Goal: Task Accomplishment & Management: Manage account settings

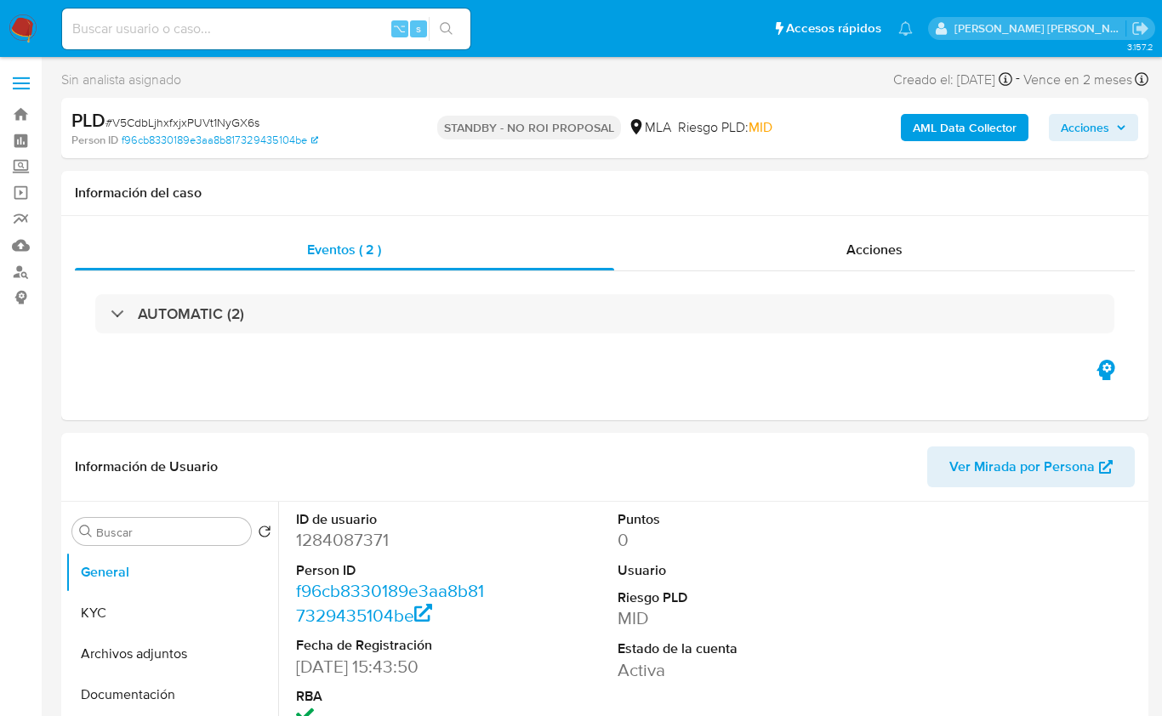
select select "10"
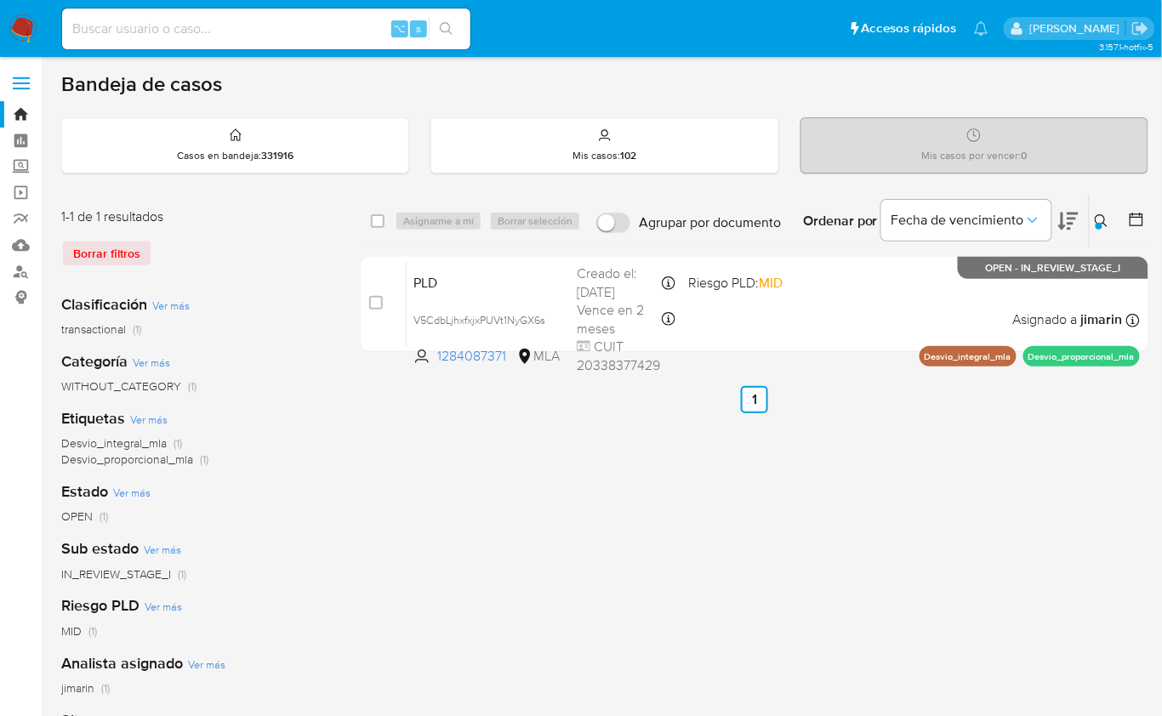
click at [1101, 224] on div at bounding box center [1099, 226] width 7 height 7
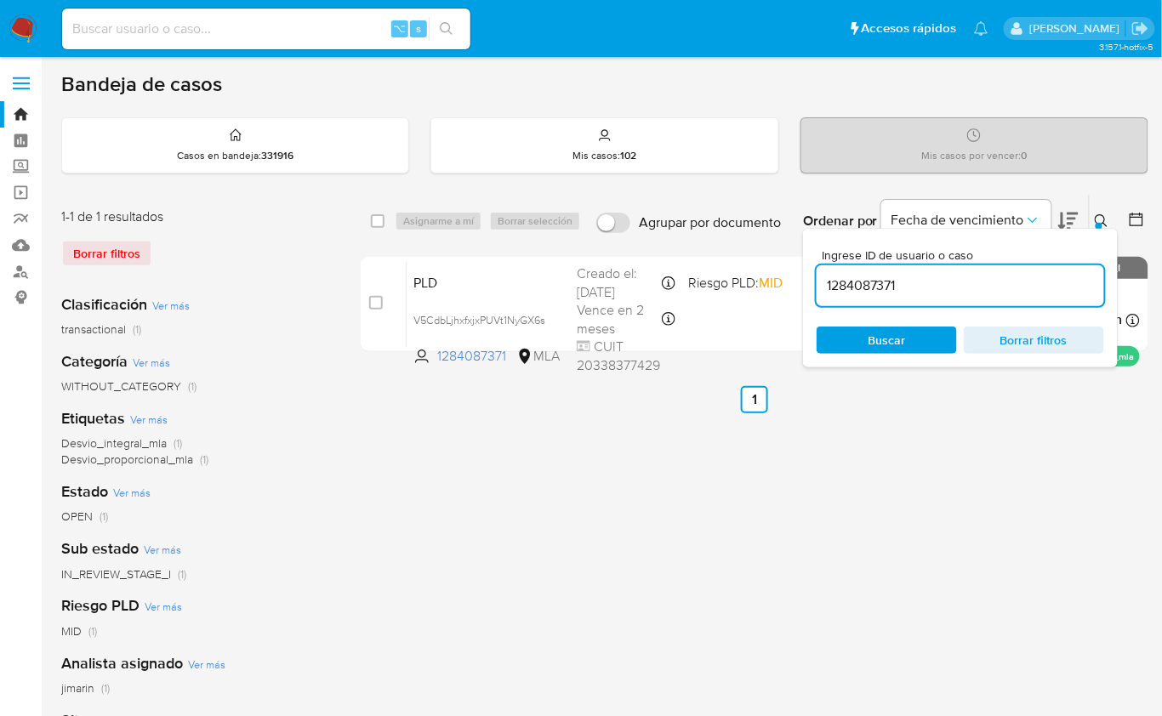
click at [1091, 265] on div "1284087371" at bounding box center [961, 285] width 288 height 41
click at [1060, 288] on input "1284087371" at bounding box center [961, 286] width 288 height 22
paste input "2516531676"
type input "2516531676"
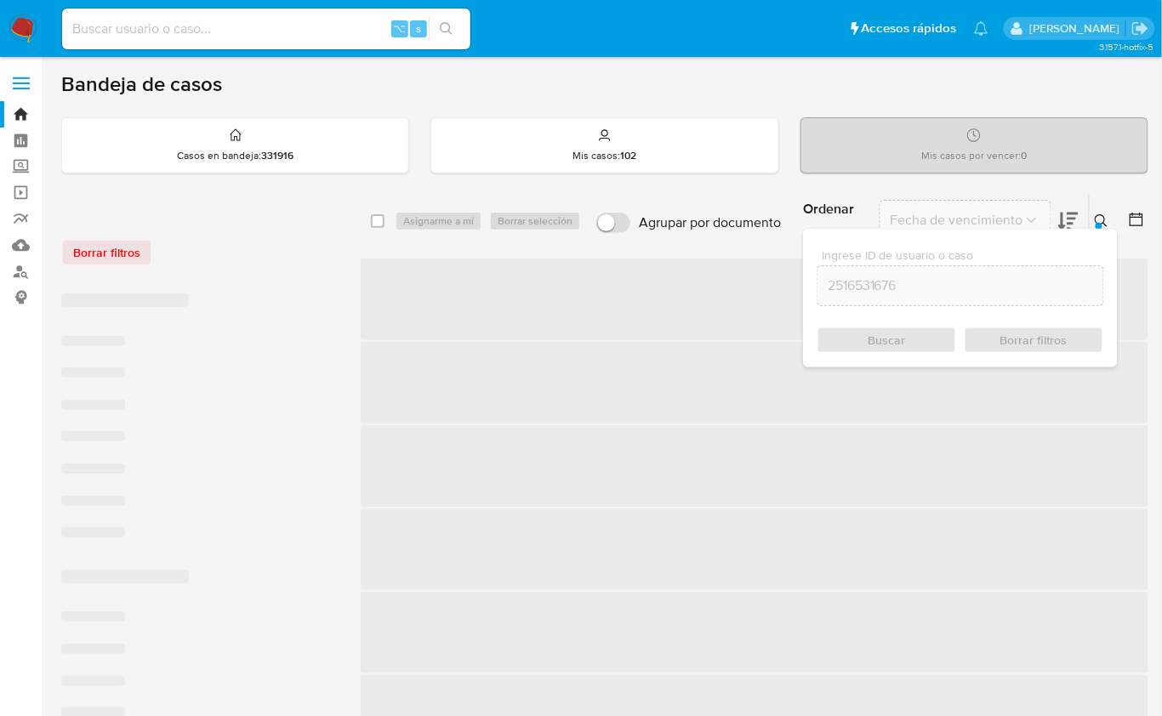
click at [1104, 211] on button at bounding box center [1104, 221] width 28 height 20
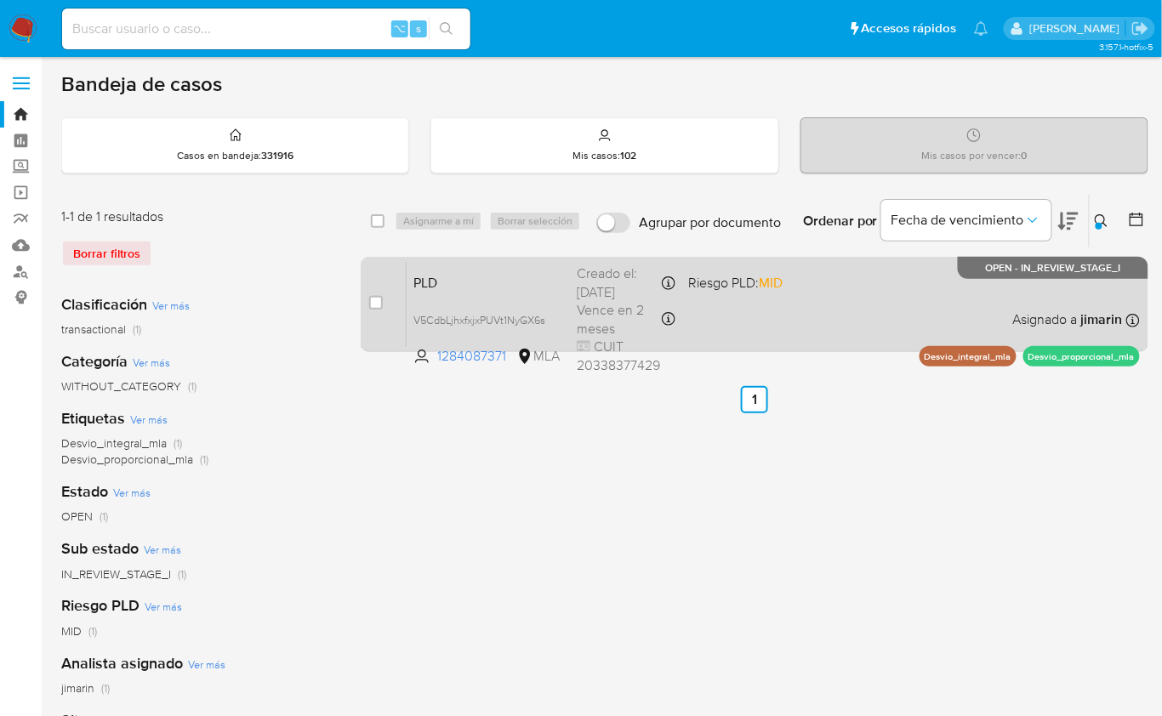
click at [714, 306] on div "PLD V5CdbLjhxfxjxPUVt1NyGX6s 1284087371 MLA Riesgo PLD: MID Creado el: 12/08/20…" at bounding box center [773, 304] width 733 height 86
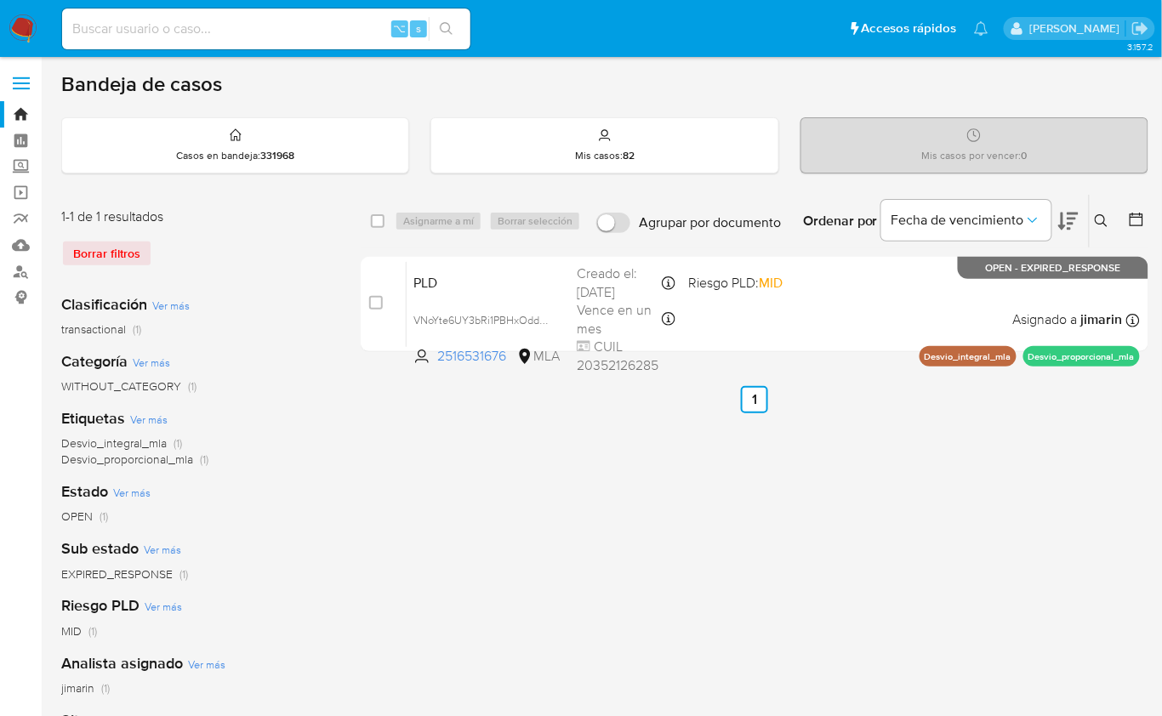
click at [1097, 221] on icon at bounding box center [1101, 220] width 13 height 13
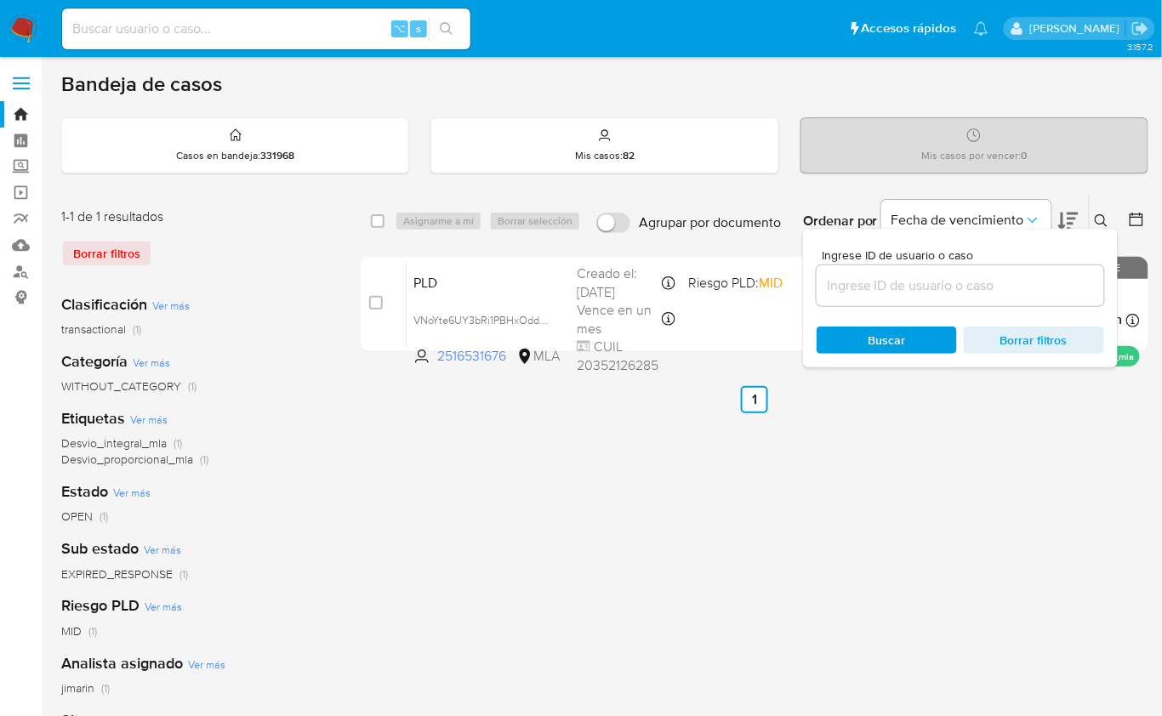
click at [1031, 288] on input at bounding box center [961, 286] width 288 height 22
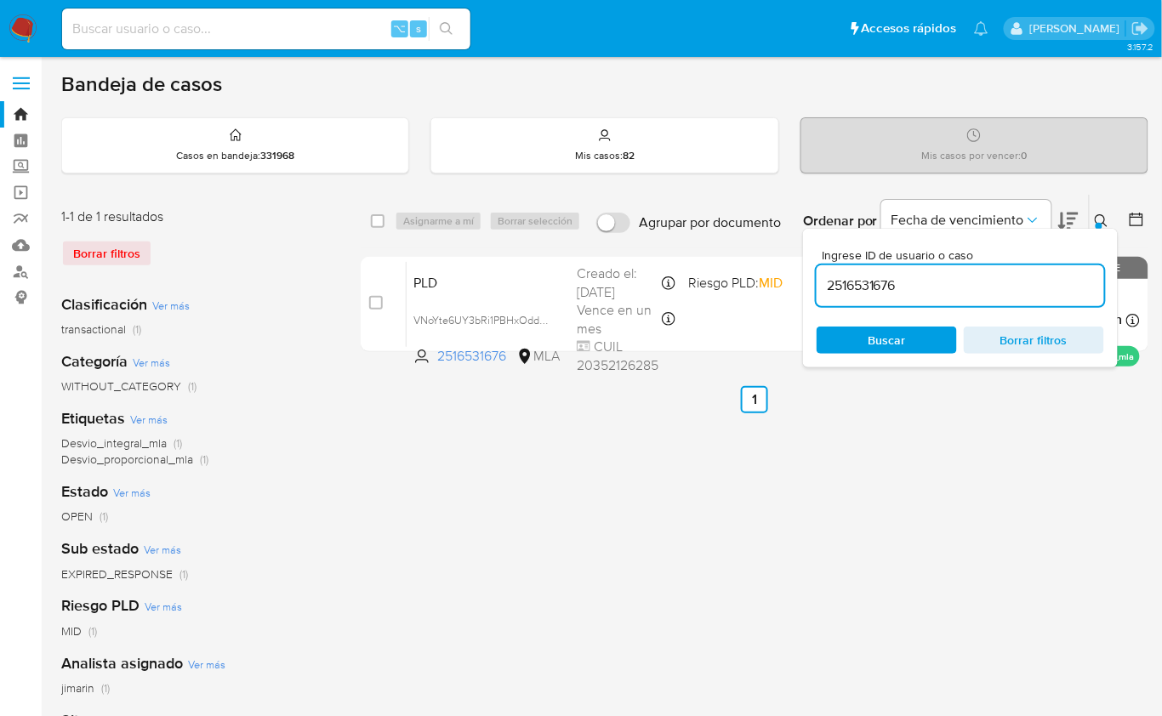
type input "2516531676"
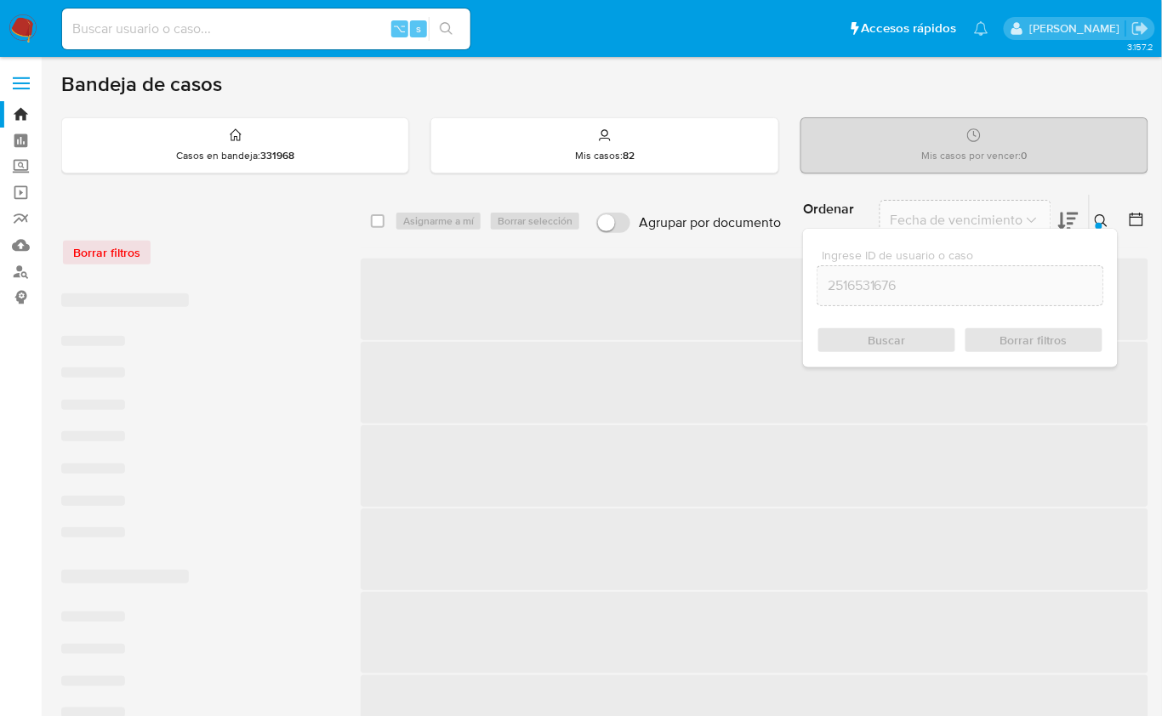
click at [1102, 218] on icon at bounding box center [1102, 221] width 14 height 14
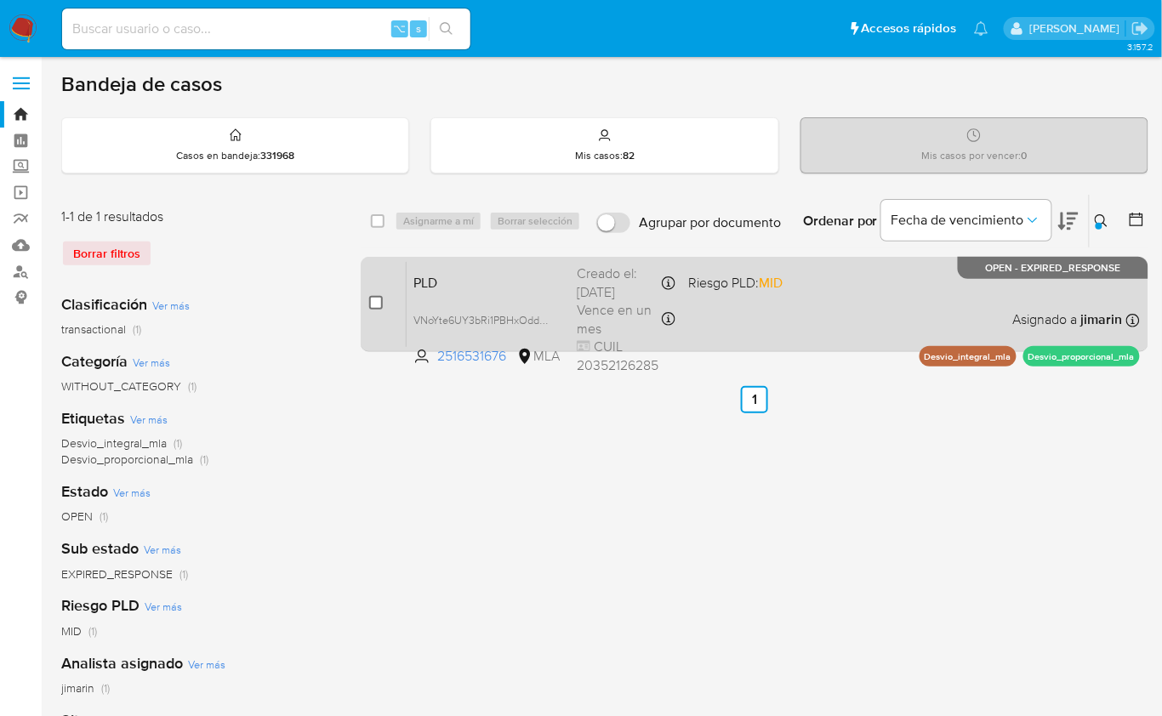
click at [375, 298] on input "checkbox" at bounding box center [376, 303] width 14 height 14
checkbox input "true"
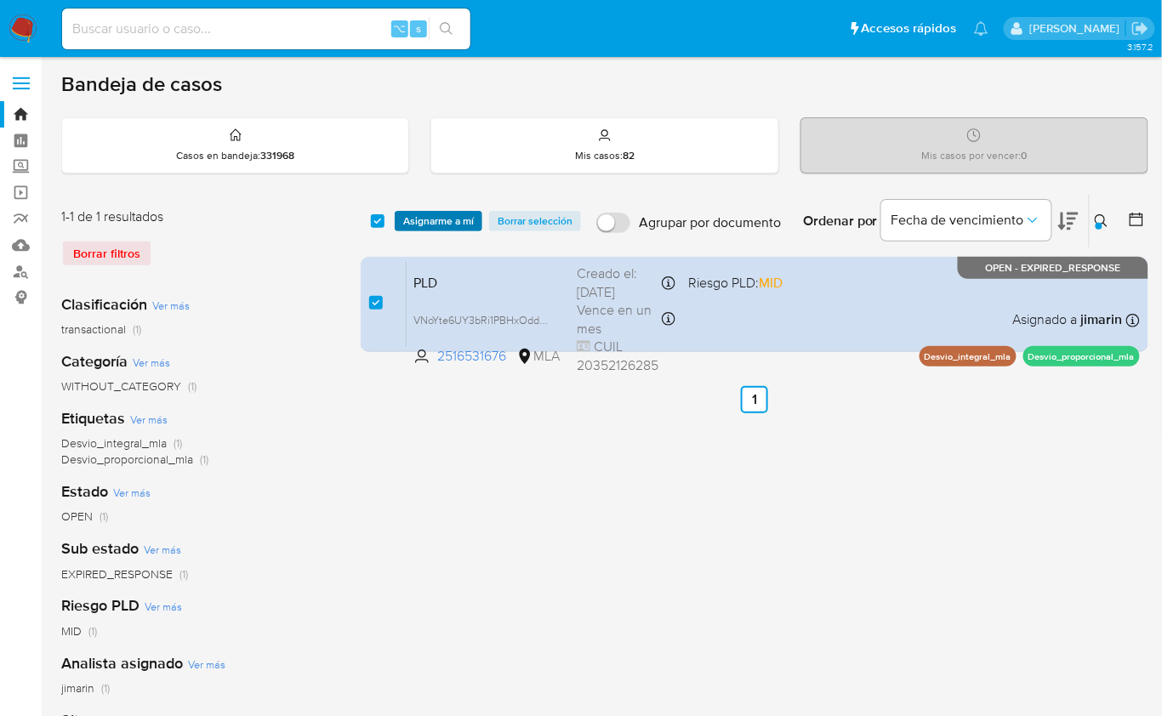
click at [437, 224] on span "Asignarme a mí" at bounding box center [438, 221] width 71 height 17
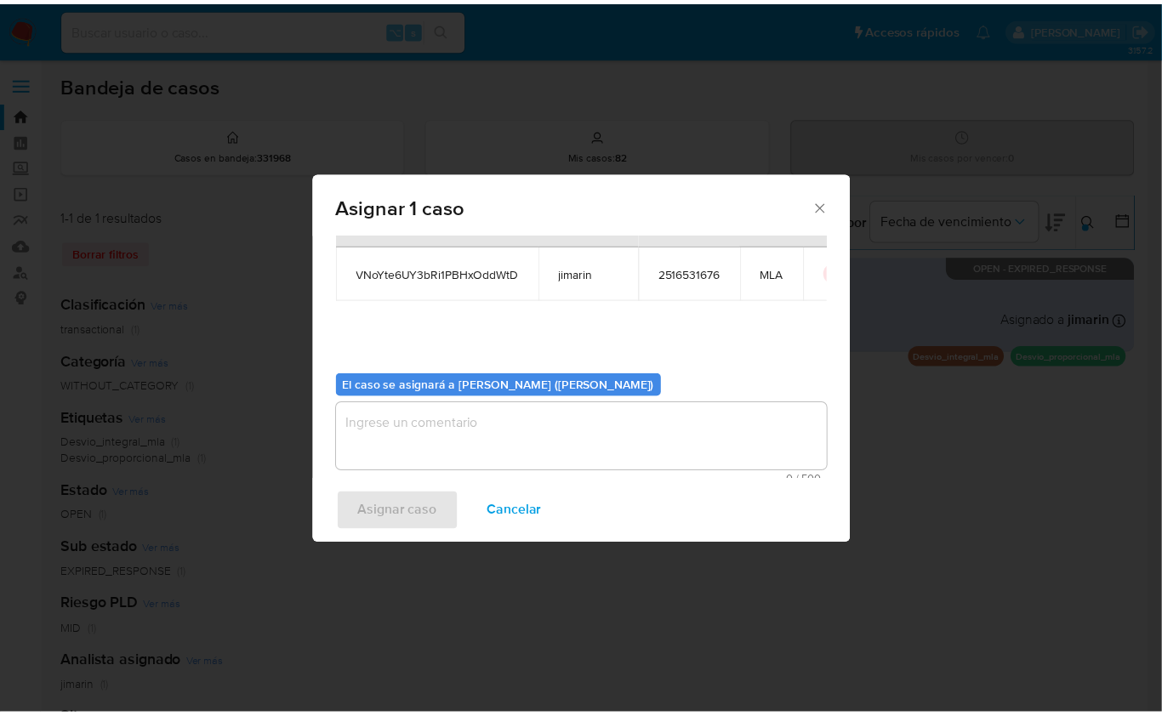
scroll to position [87, 0]
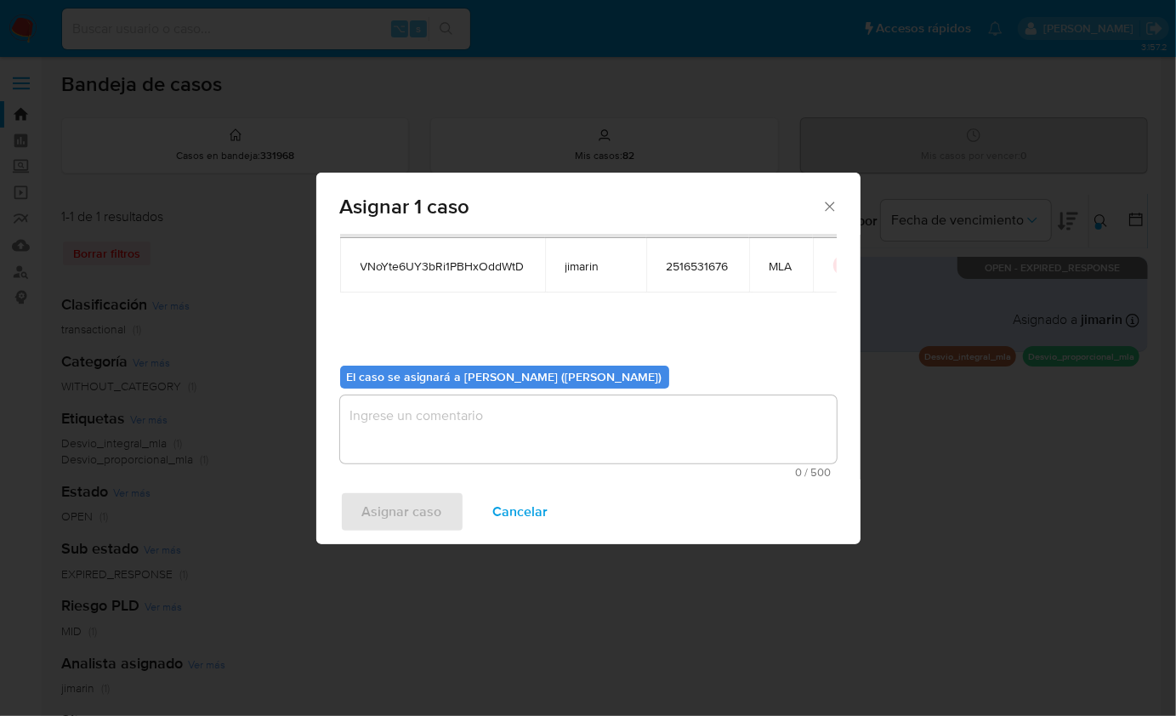
click at [453, 434] on textarea "assign-modal" at bounding box center [588, 430] width 497 height 68
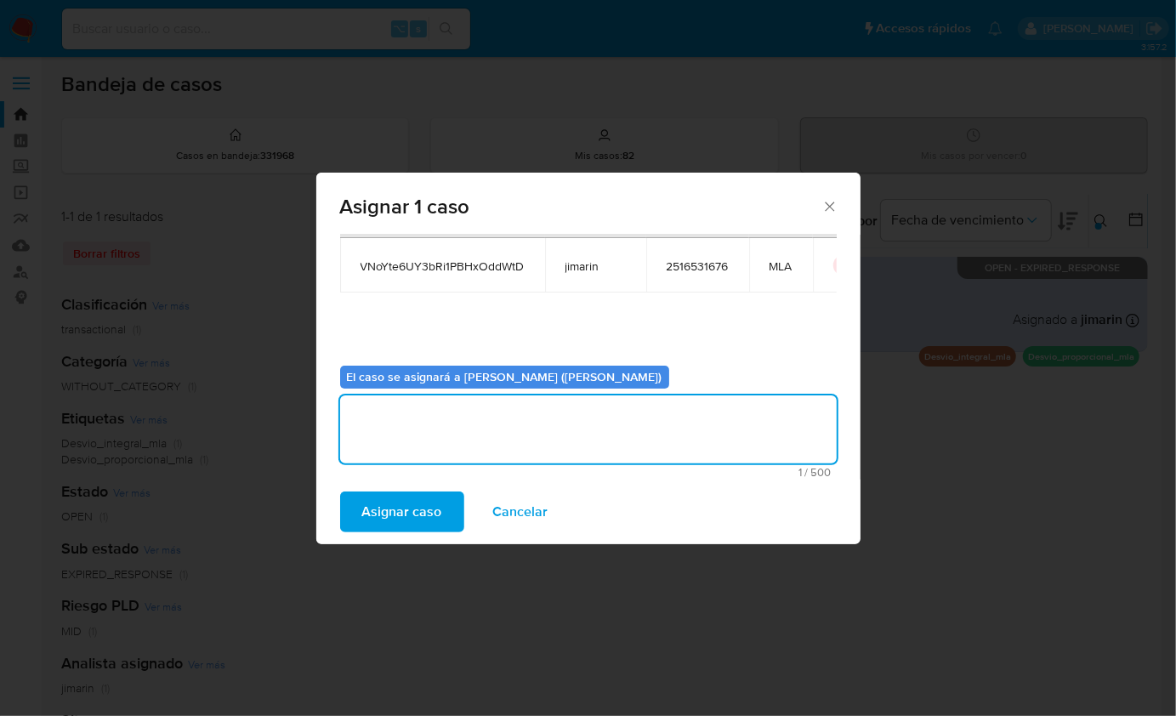
click at [420, 505] on span "Asignar caso" at bounding box center [402, 511] width 80 height 37
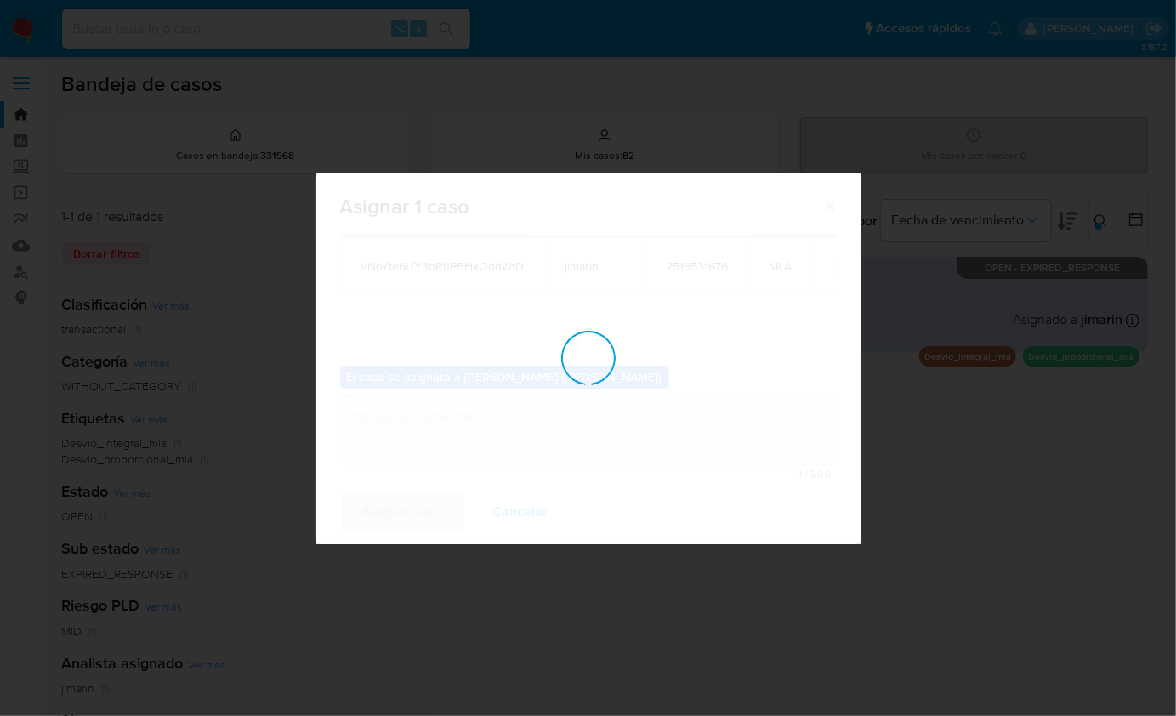
checkbox input "false"
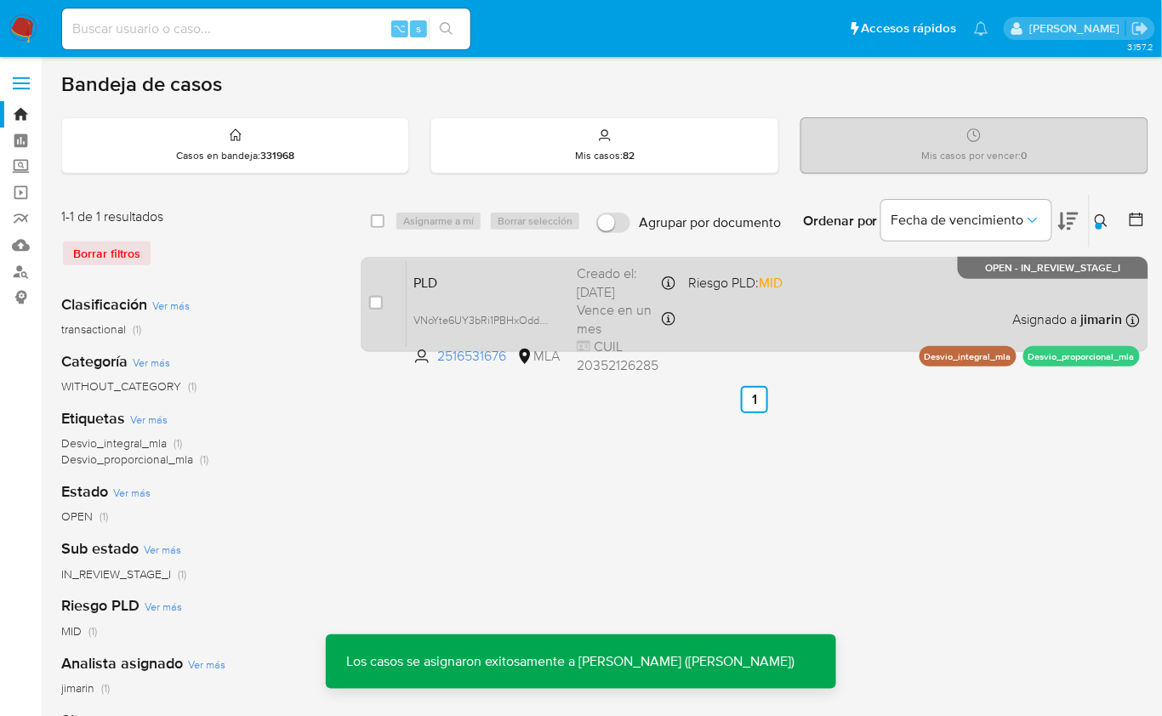
click at [895, 317] on div "PLD VNoYte6UY3bRi1PBHxOddWtD 2516531676 MLA Riesgo PLD: MID Creado el: 12/08/20…" at bounding box center [773, 304] width 733 height 86
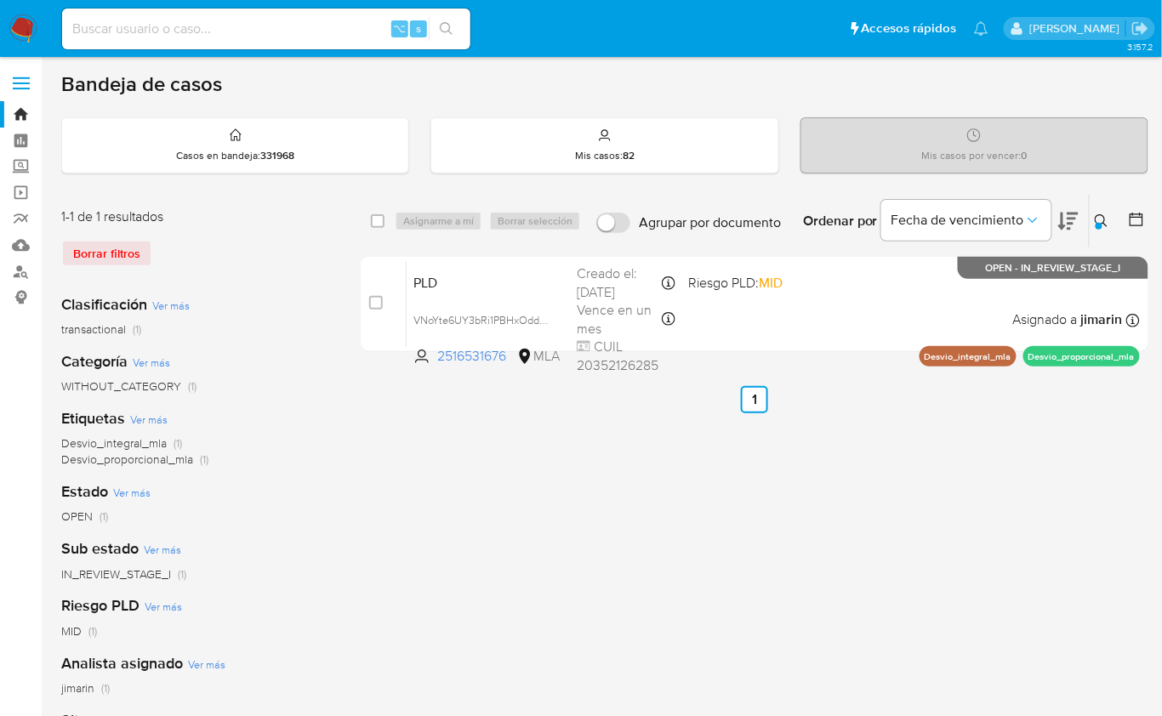
click at [1104, 222] on icon at bounding box center [1102, 221] width 14 height 14
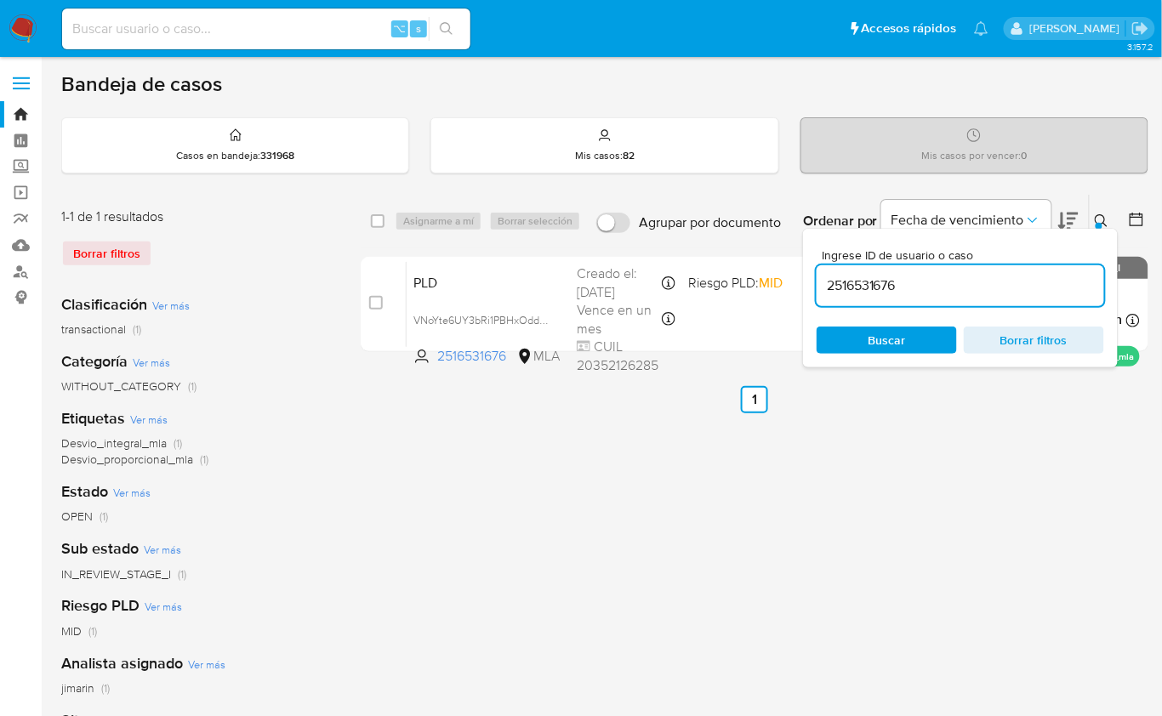
click at [1025, 282] on input "2516531676" at bounding box center [961, 286] width 288 height 22
type input "646303206"
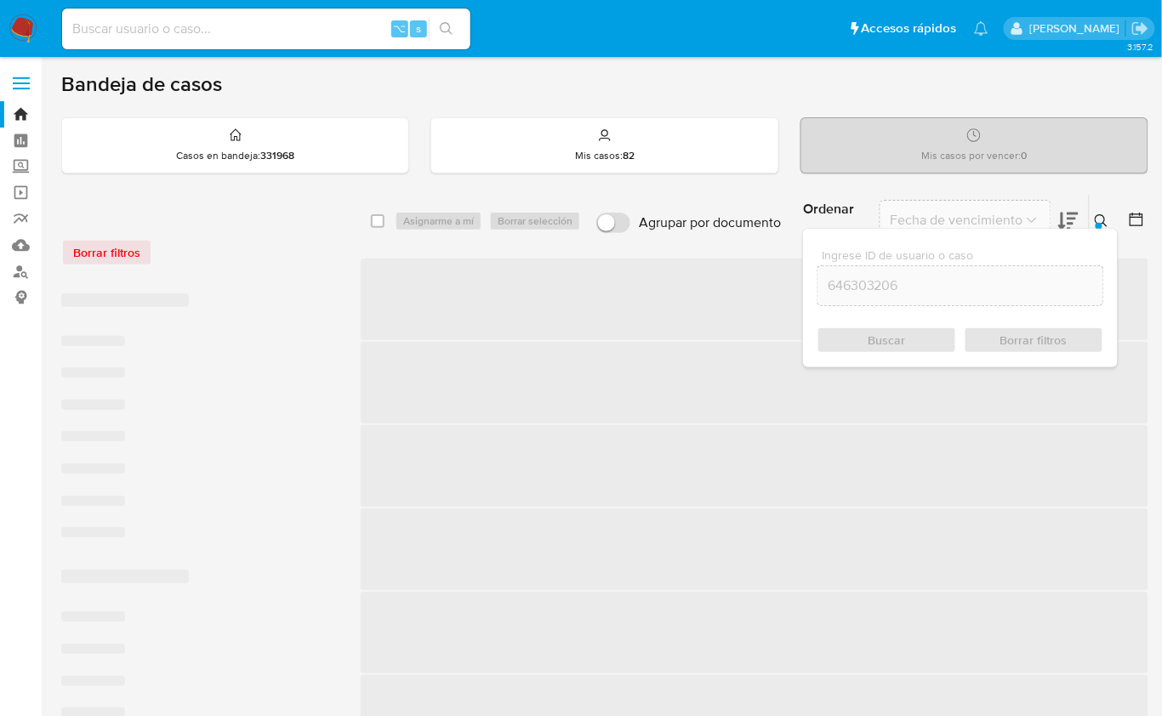
click at [1096, 223] on div at bounding box center [1099, 226] width 7 height 7
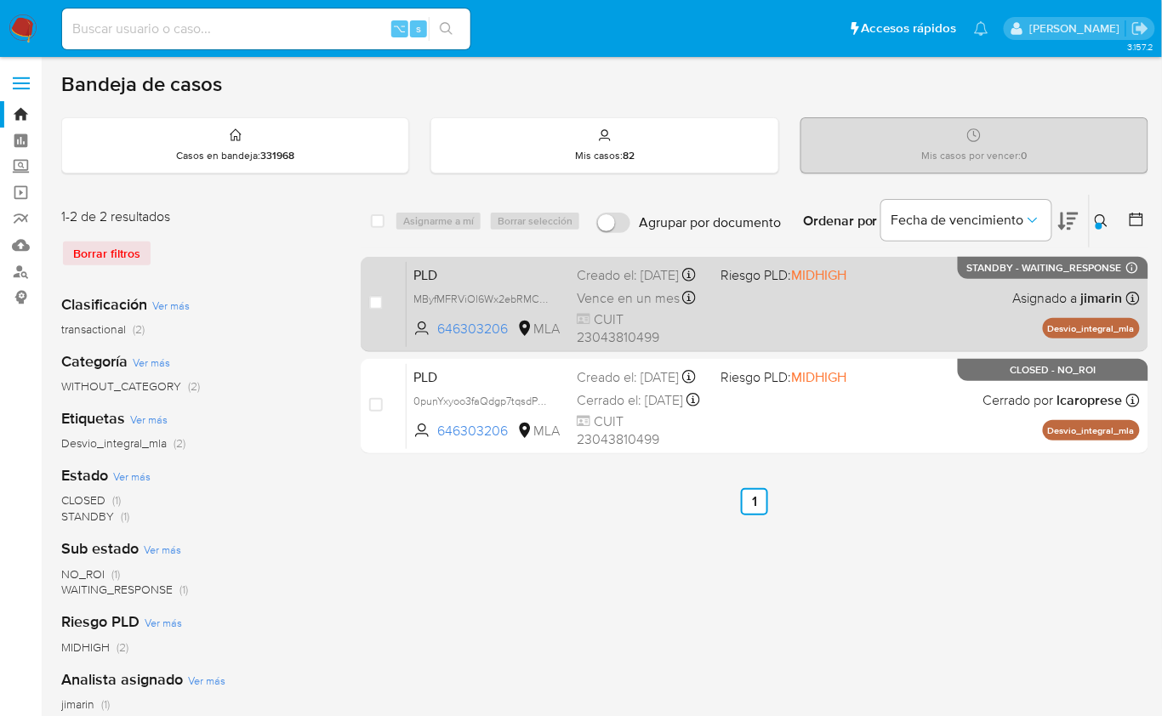
click at [911, 316] on div "PLD MByfMFRViOl6Wx2ebRMCkv3R 646303206 MLA Riesgo PLD: MIDHIGH Creado el: 12/07…" at bounding box center [773, 304] width 733 height 86
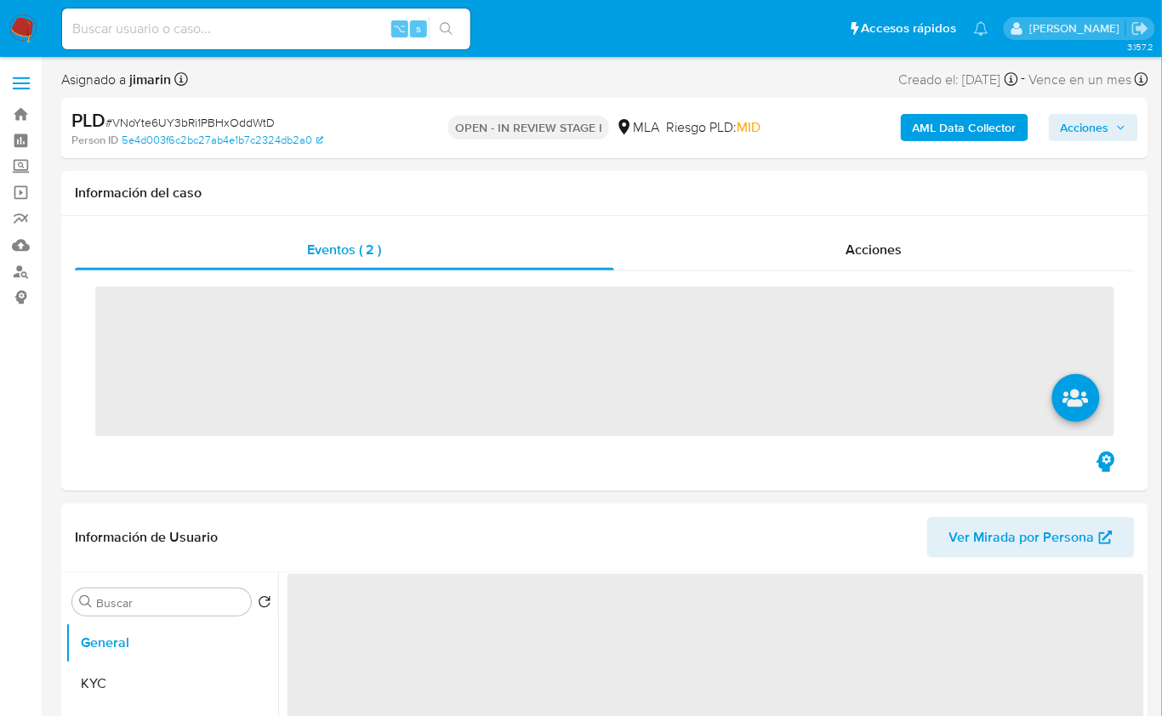
click at [222, 114] on span "# VNoYte6UY3bRi1PBHxOddWtD" at bounding box center [189, 122] width 169 height 17
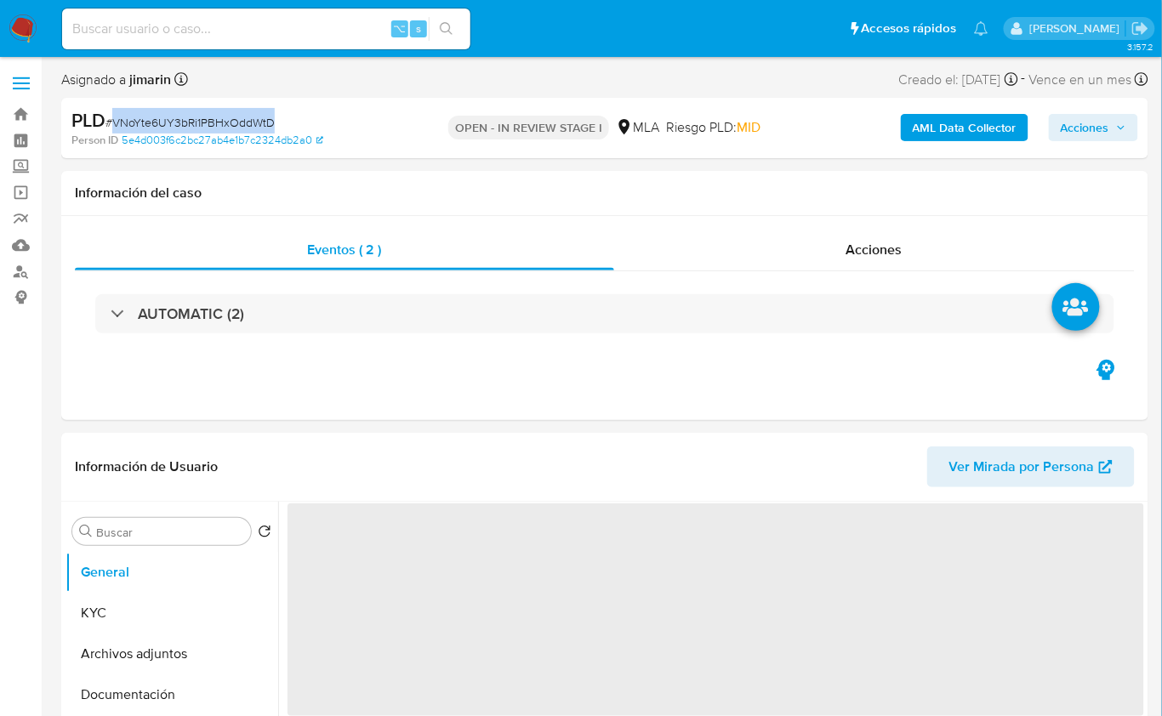
click at [222, 114] on span "# VNoYte6UY3bRi1PBHxOddWtD" at bounding box center [189, 122] width 169 height 17
copy span "VNoYte6UY3bRi1PBHxOddWtD"
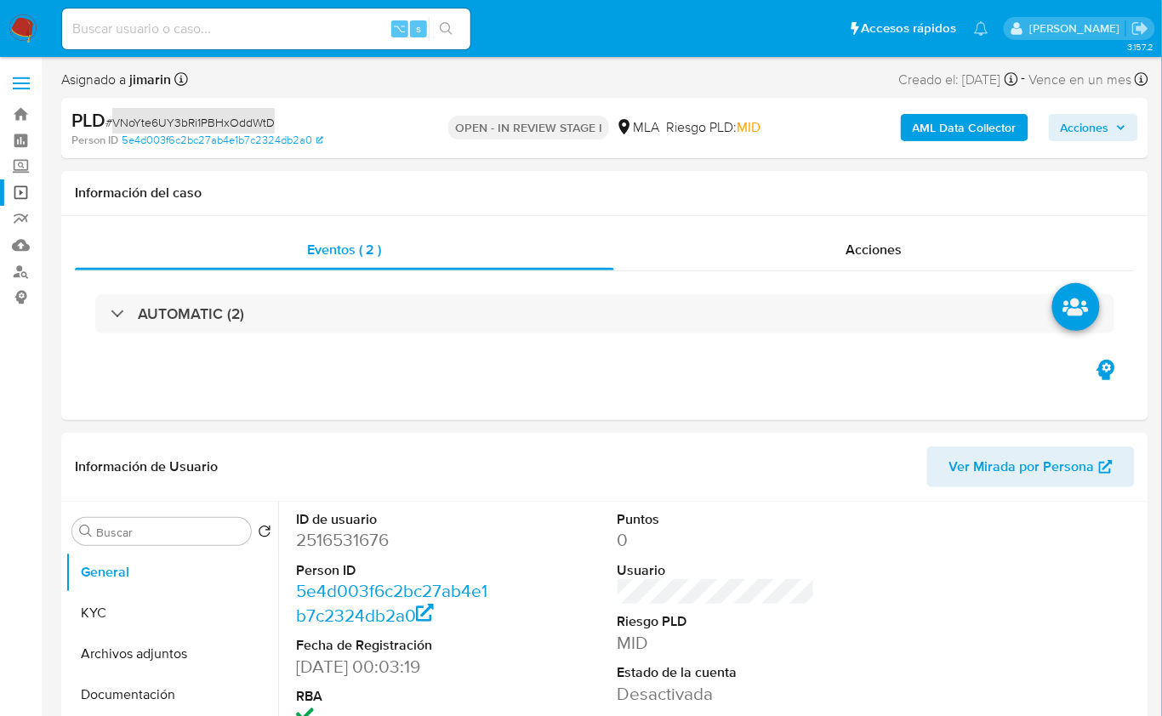
select select "10"
click at [352, 545] on dd "2516531676" at bounding box center [394, 540] width 197 height 24
copy dd "2516531676"
click at [339, 545] on dd "2516531676" at bounding box center [394, 540] width 197 height 24
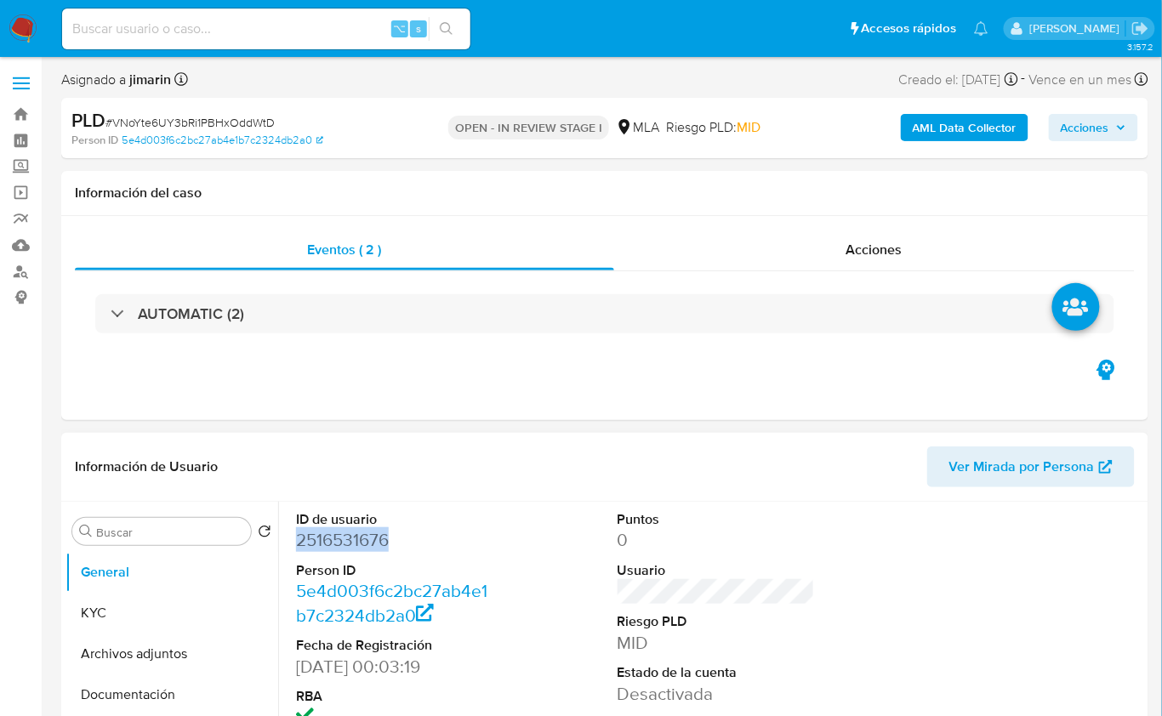
click at [339, 545] on dd "2516531676" at bounding box center [394, 540] width 197 height 24
copy dd "2516531676"
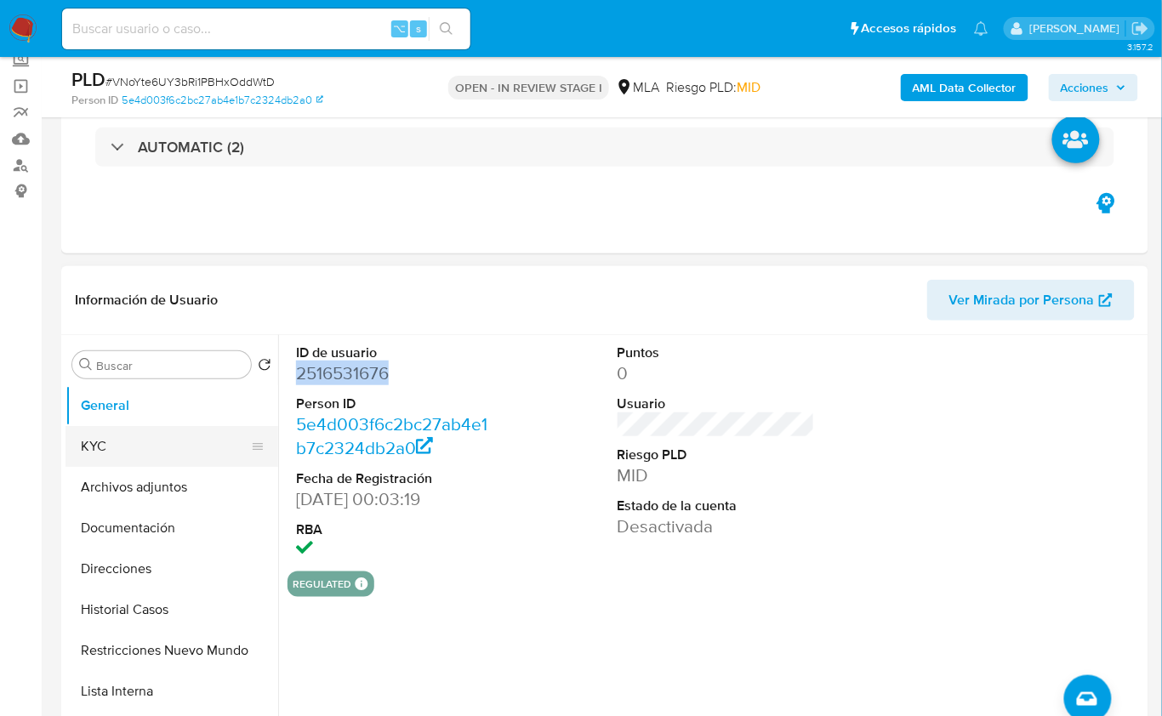
click at [127, 453] on button "KYC" at bounding box center [165, 446] width 199 height 41
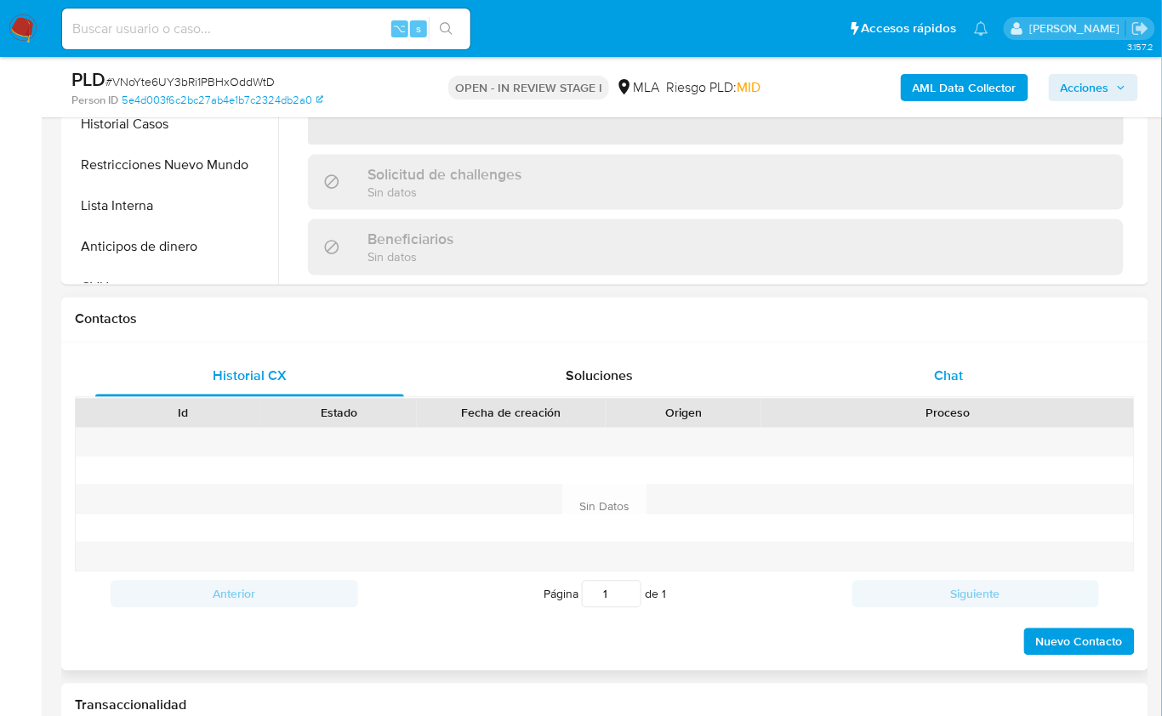
click at [954, 367] on span "Chat" at bounding box center [949, 377] width 29 height 20
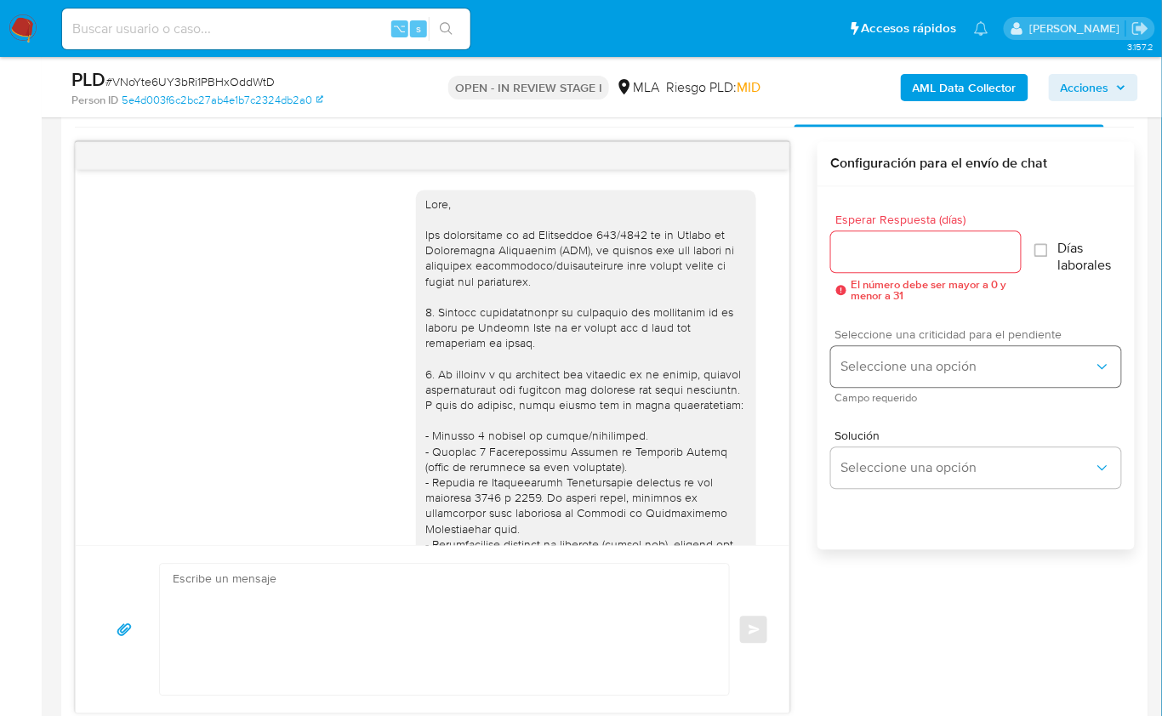
scroll to position [962, 0]
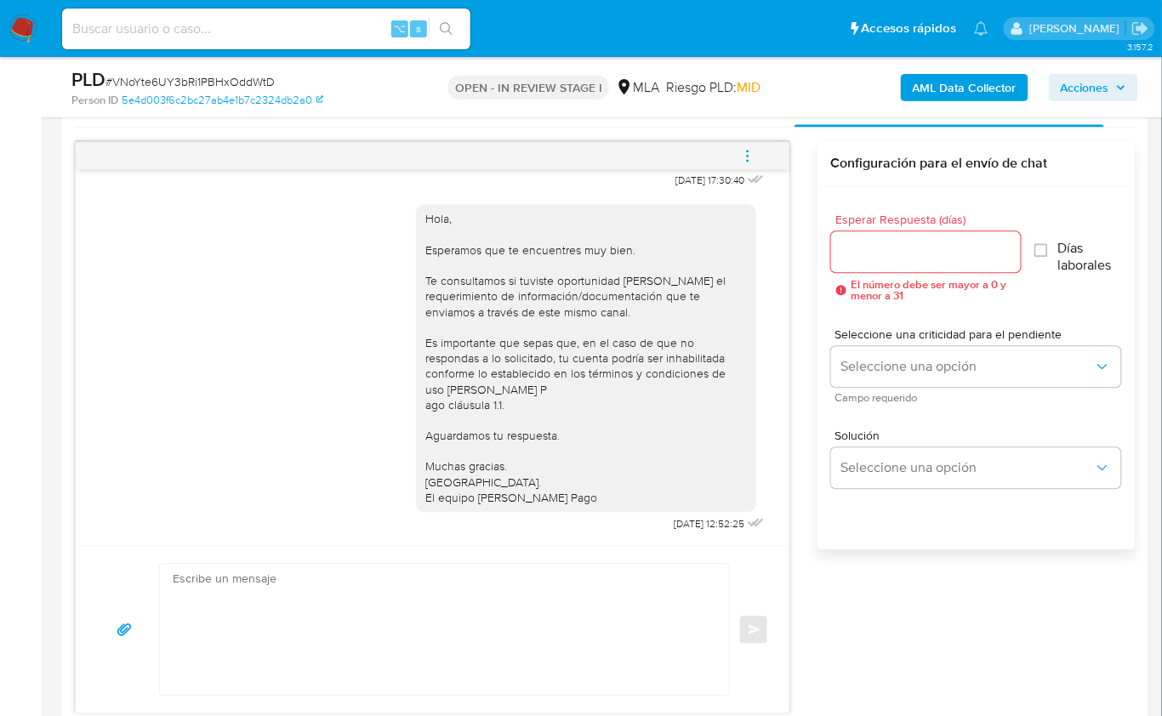
click at [761, 161] on button "menu-action" at bounding box center [748, 156] width 56 height 41
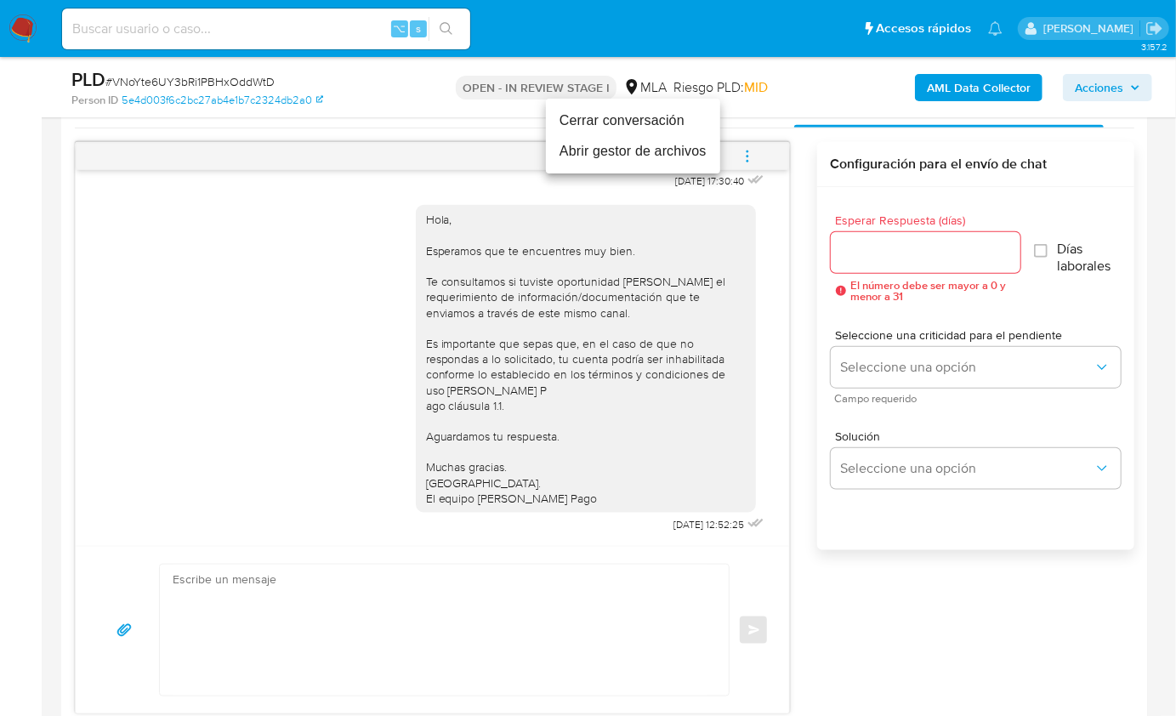
click at [654, 129] on li "Cerrar conversación" at bounding box center [633, 120] width 174 height 31
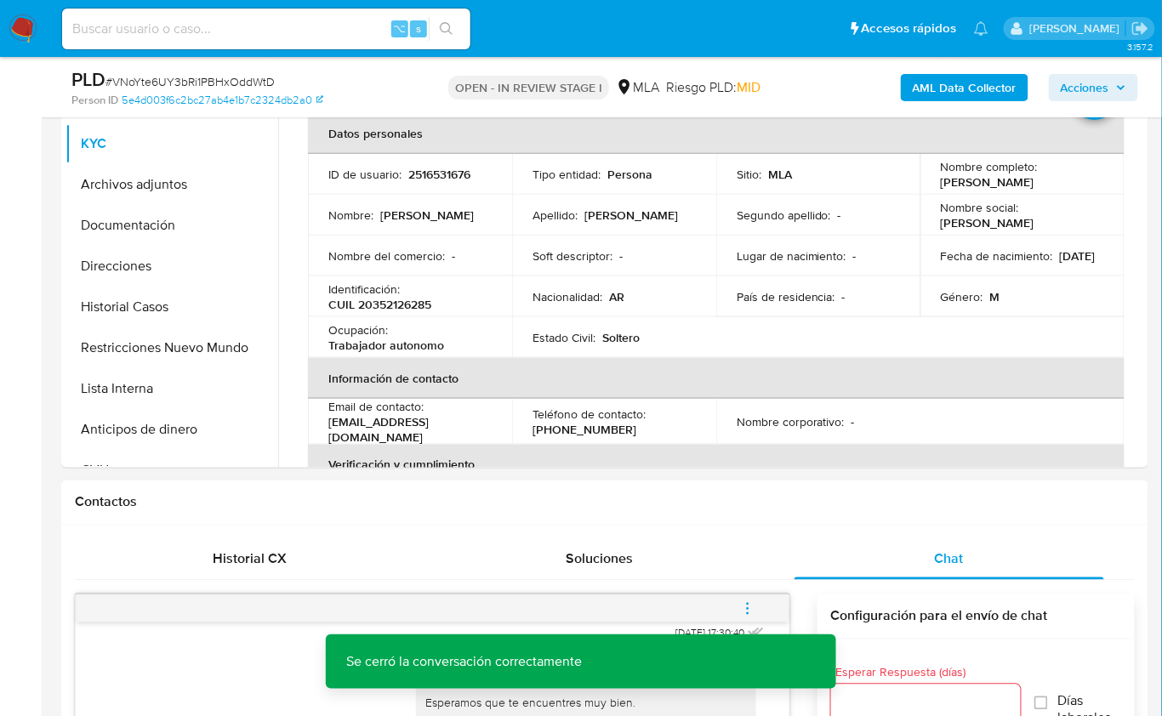
scroll to position [406, 0]
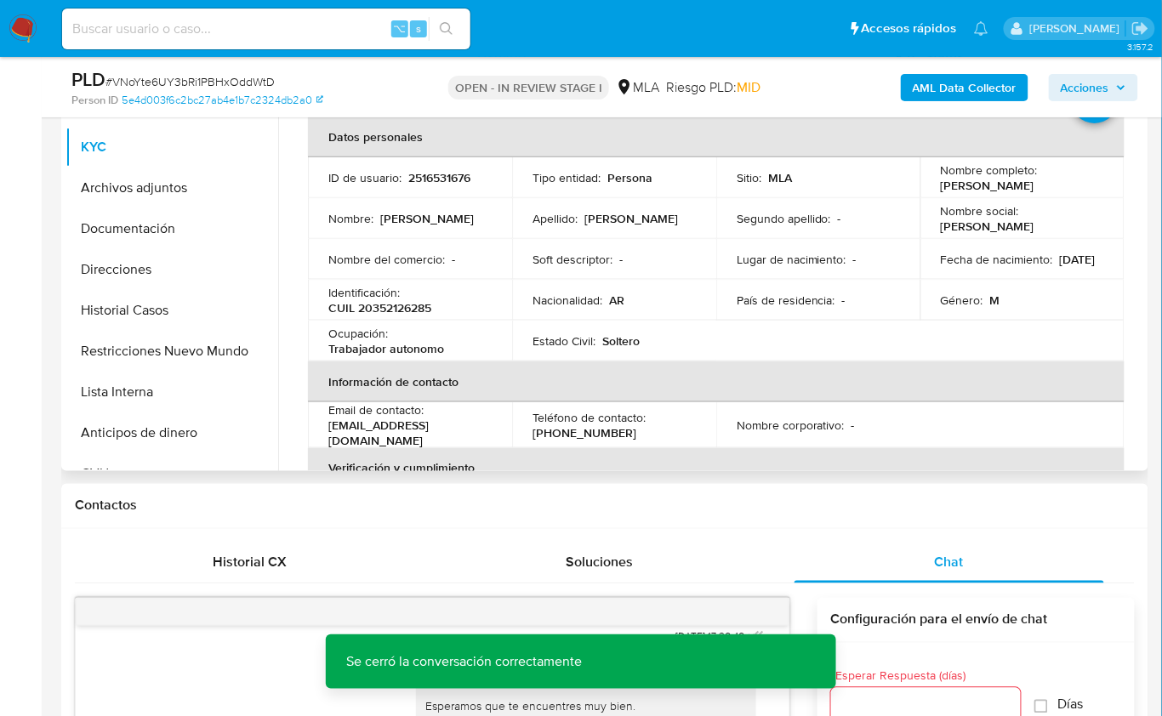
click at [408, 315] on p "CUIL 20352126285" at bounding box center [379, 307] width 103 height 15
click at [407, 313] on p "CUIL 20352126285" at bounding box center [379, 307] width 103 height 15
copy p "20352126285"
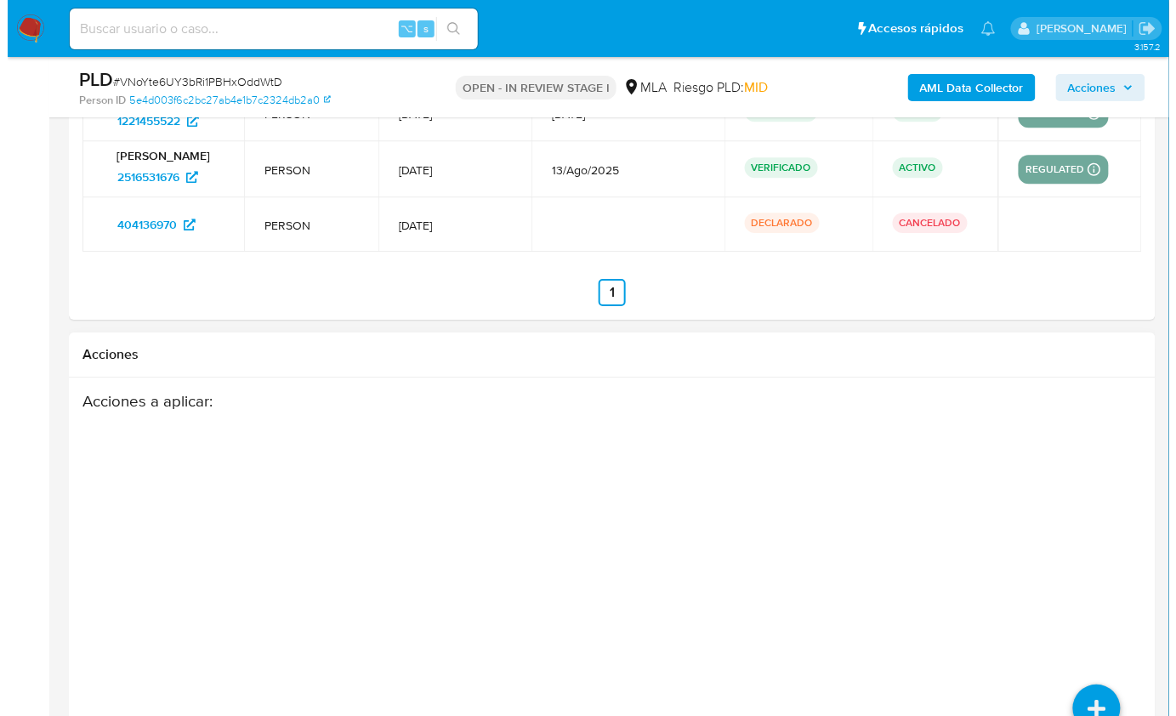
scroll to position [3091, 0]
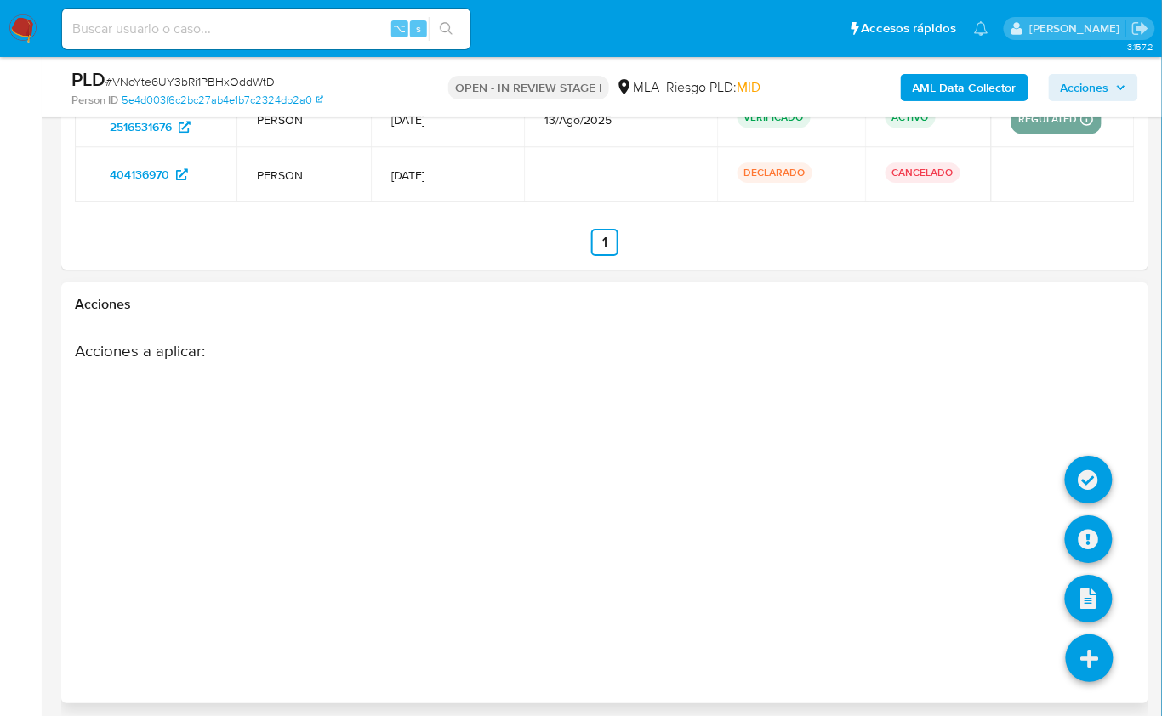
click at [1091, 641] on icon at bounding box center [1090, 659] width 48 height 48
click at [1079, 523] on icon at bounding box center [1089, 539] width 48 height 48
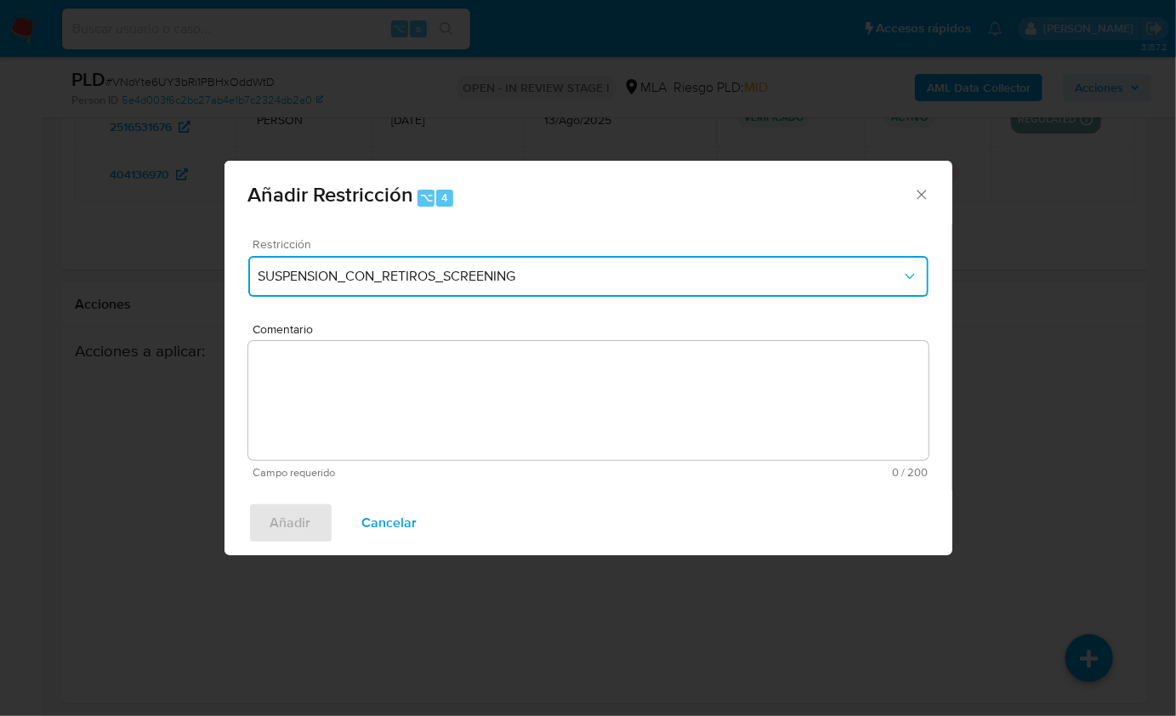
click at [453, 271] on span "SUSPENSION_CON_RETIROS_SCREENING" at bounding box center [580, 276] width 643 height 17
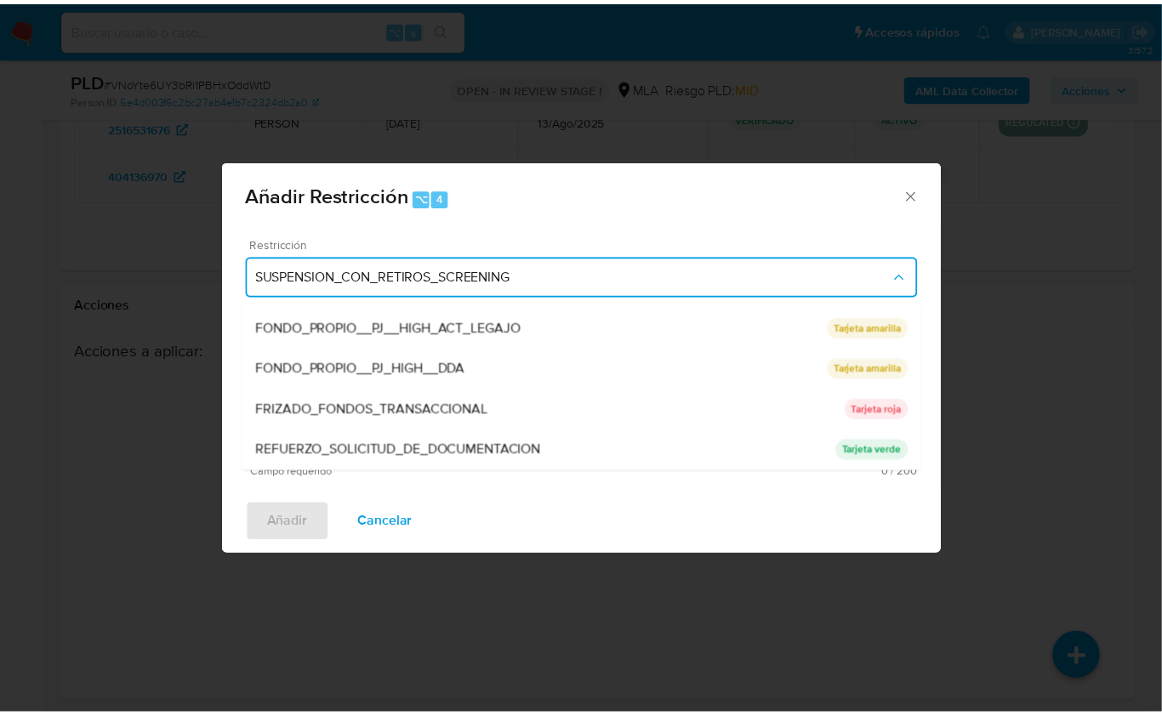
scroll to position [344, 0]
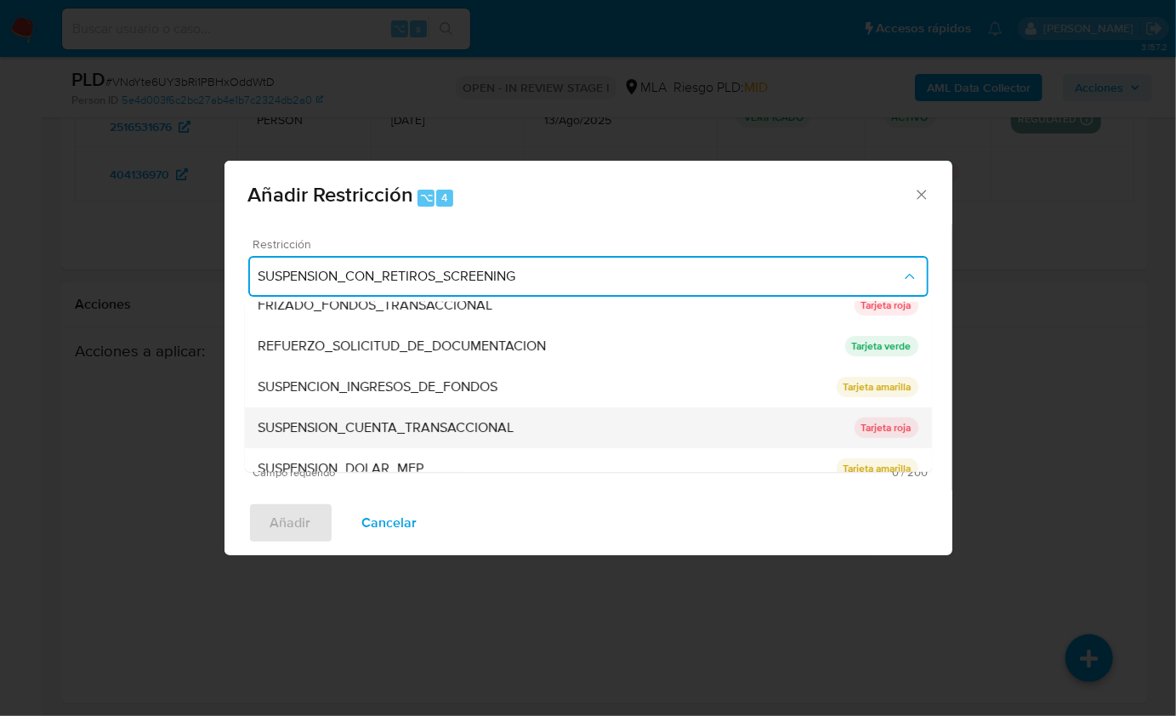
click at [441, 410] on div "SUSPENSION_CUENTA_TRANSACCIONAL" at bounding box center [557, 427] width 596 height 41
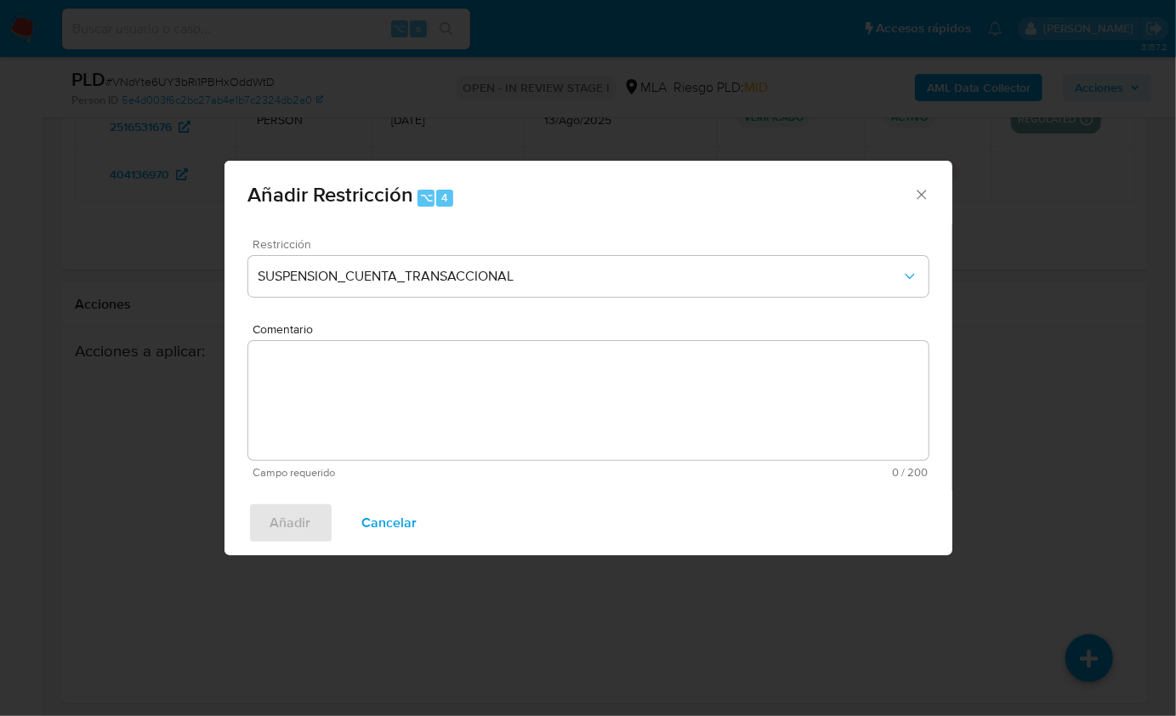
click at [459, 395] on textarea "Comentario" at bounding box center [588, 400] width 681 height 119
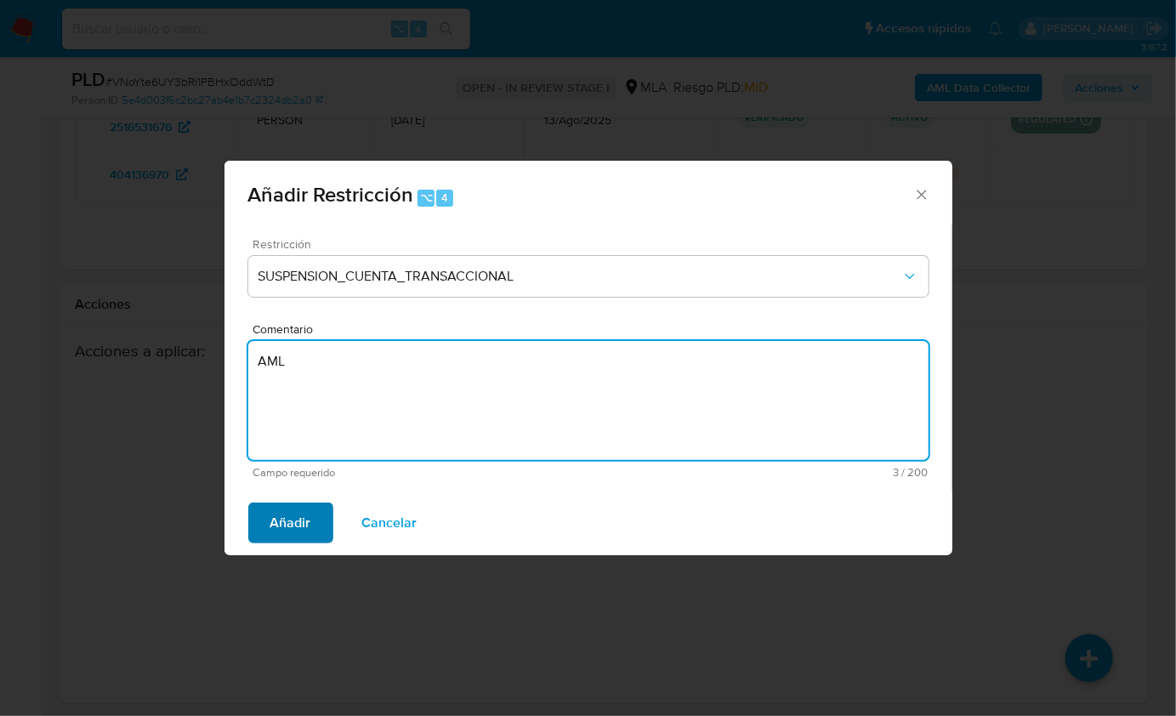
type textarea "AML"
click at [301, 506] on span "Añadir" at bounding box center [291, 522] width 41 height 37
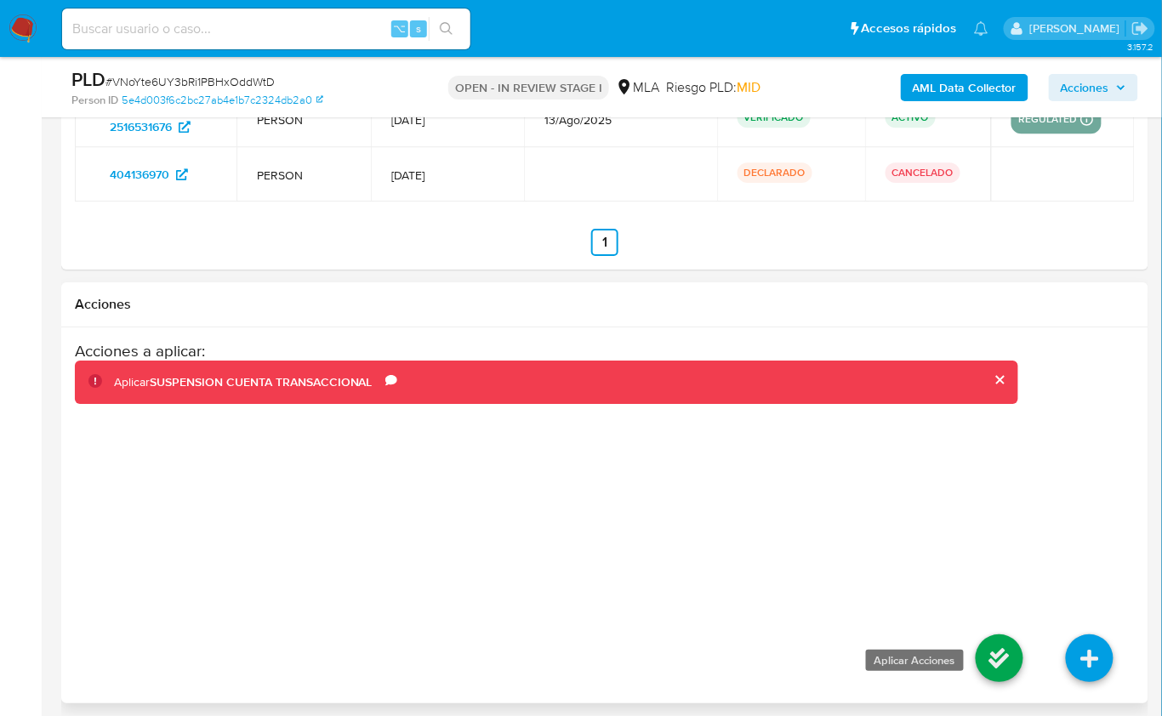
click at [977, 636] on icon at bounding box center [1000, 659] width 48 height 48
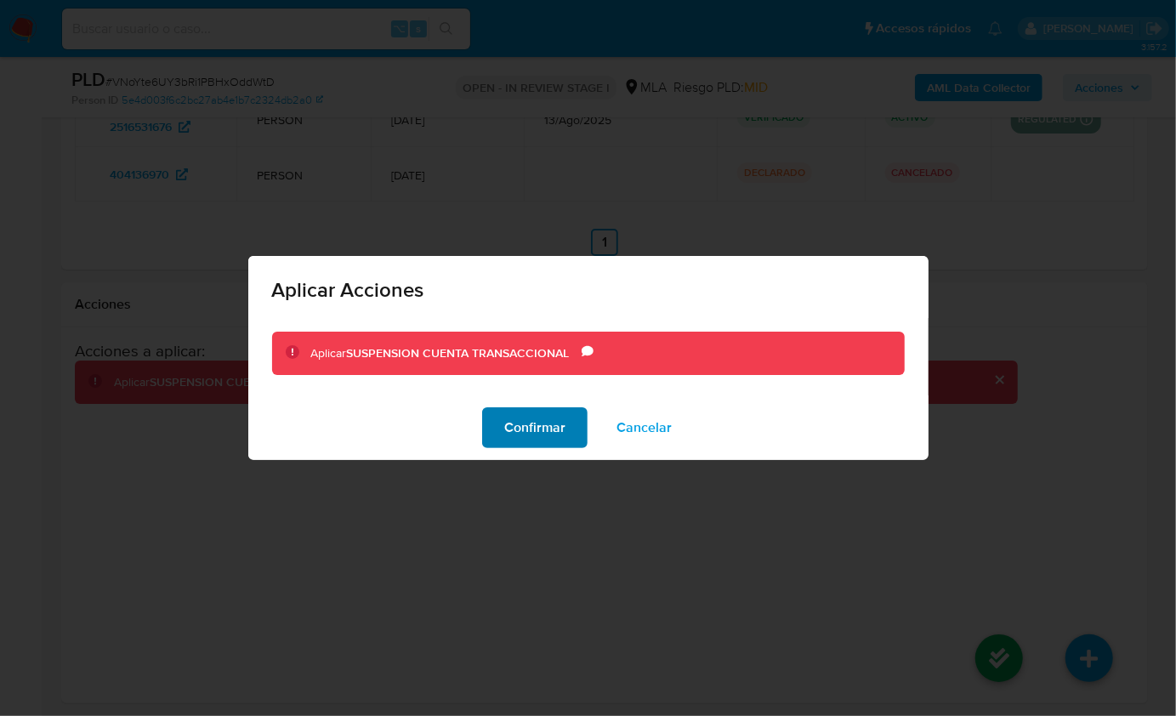
click at [542, 420] on span "Confirmar" at bounding box center [534, 427] width 61 height 37
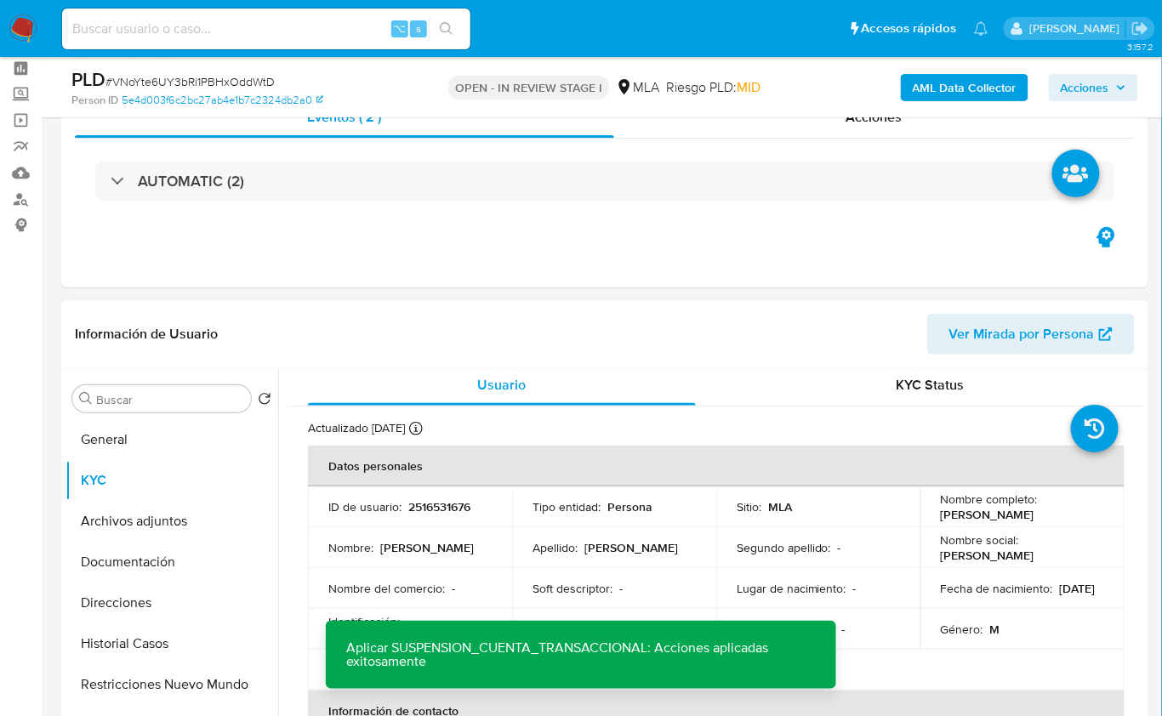
scroll to position [0, 0]
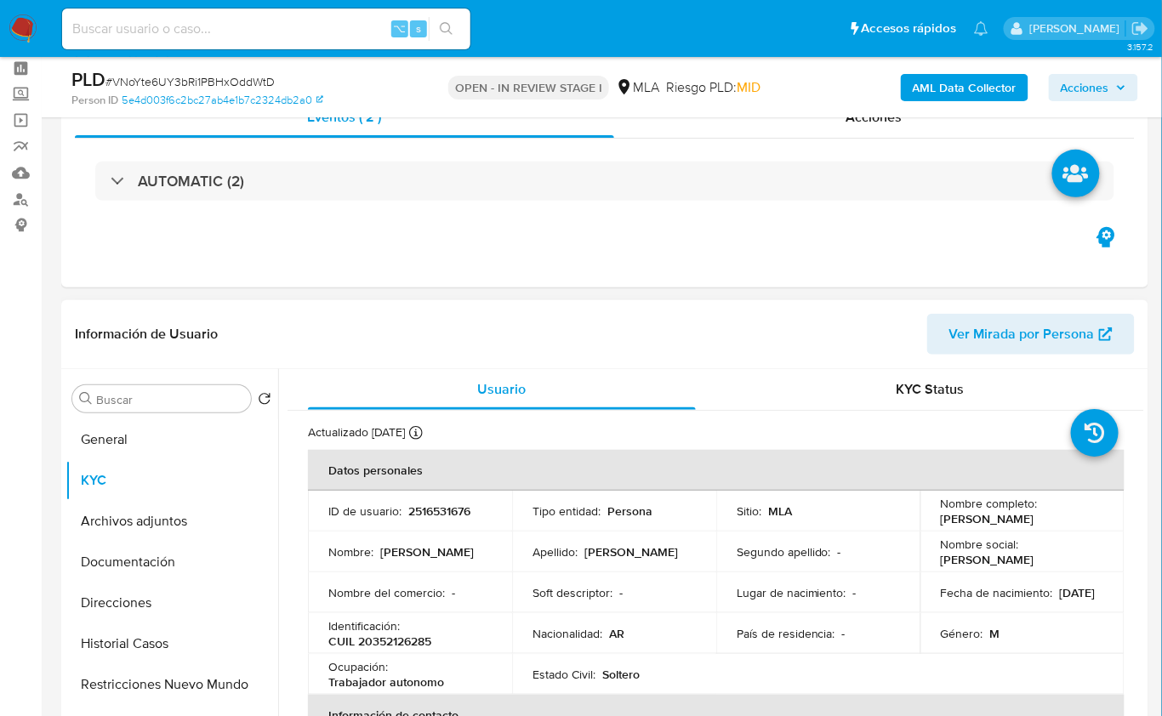
click at [512, 364] on div "Información de Usuario Ver Mirada por Persona" at bounding box center [604, 334] width 1087 height 69
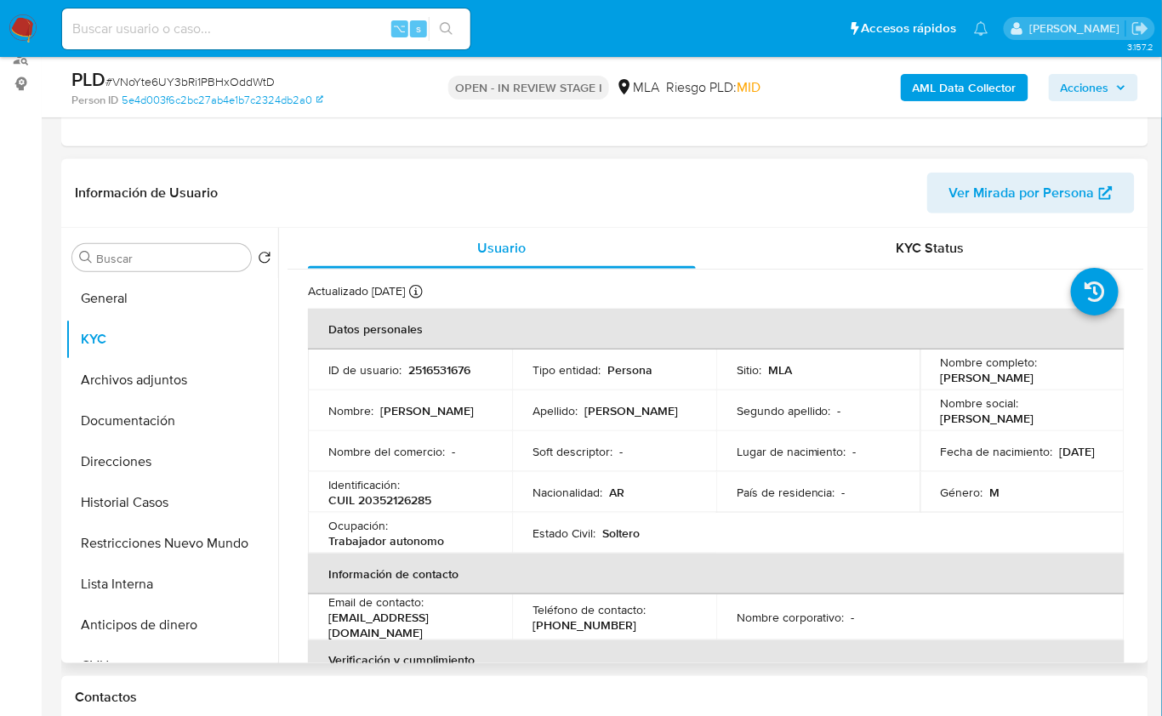
scroll to position [219, 0]
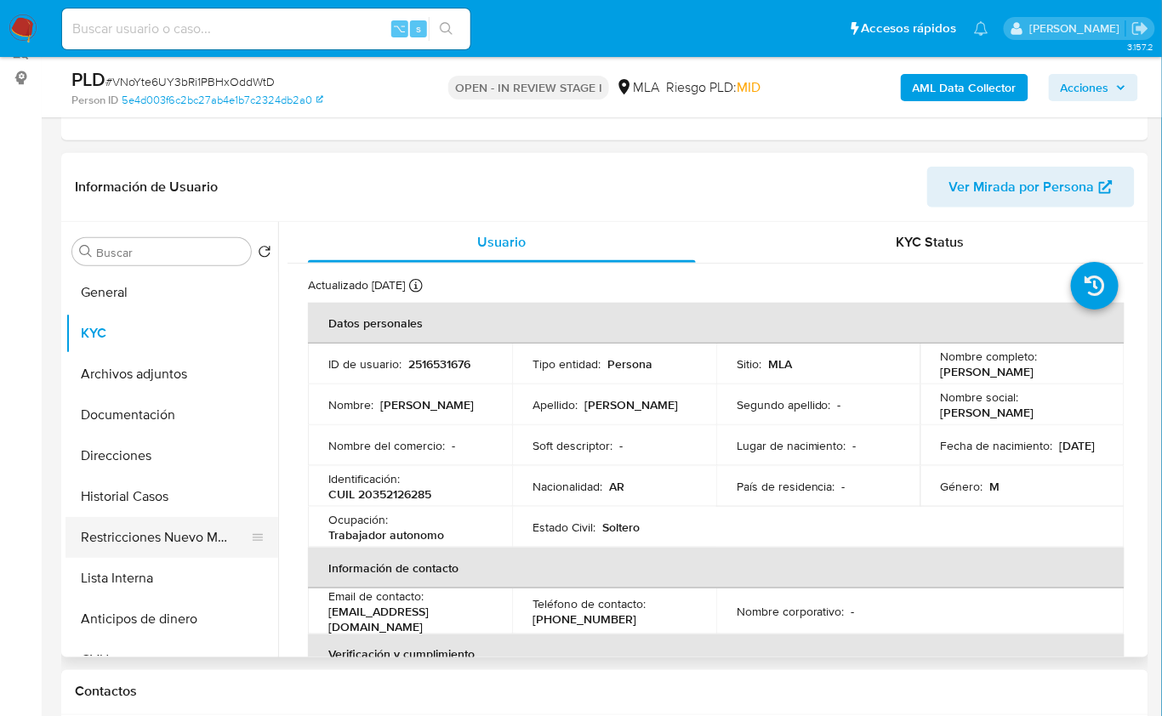
click at [181, 533] on button "Restricciones Nuevo Mundo" at bounding box center [165, 537] width 199 height 41
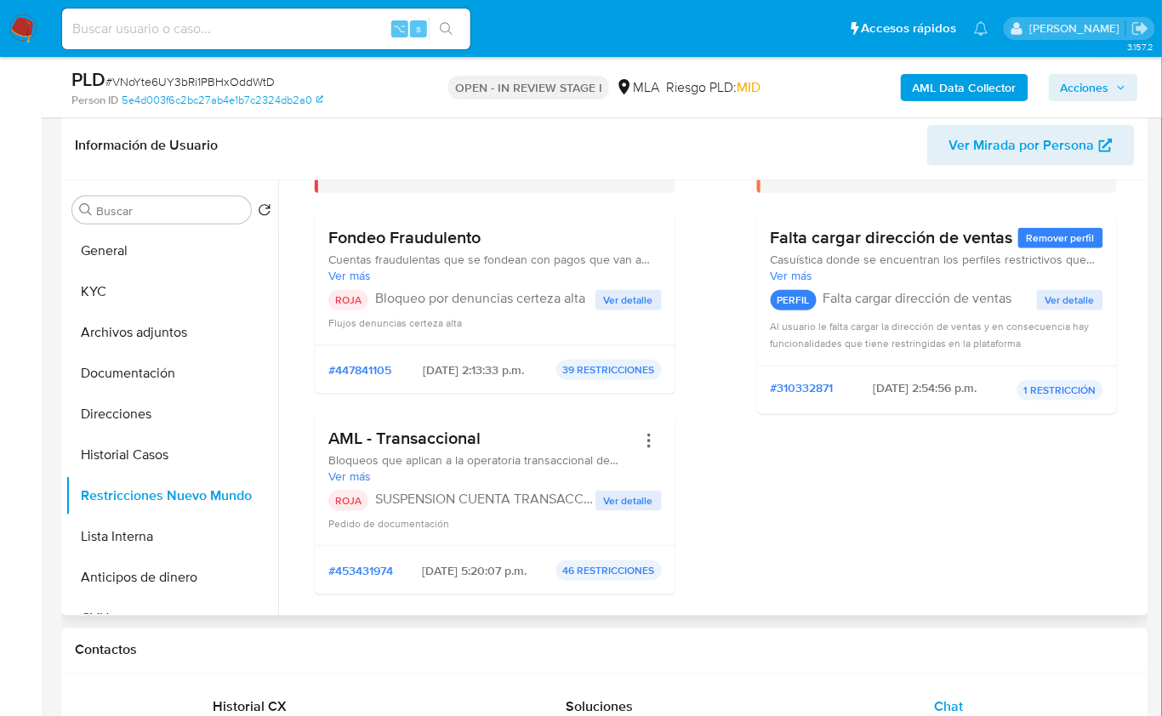
scroll to position [253, 0]
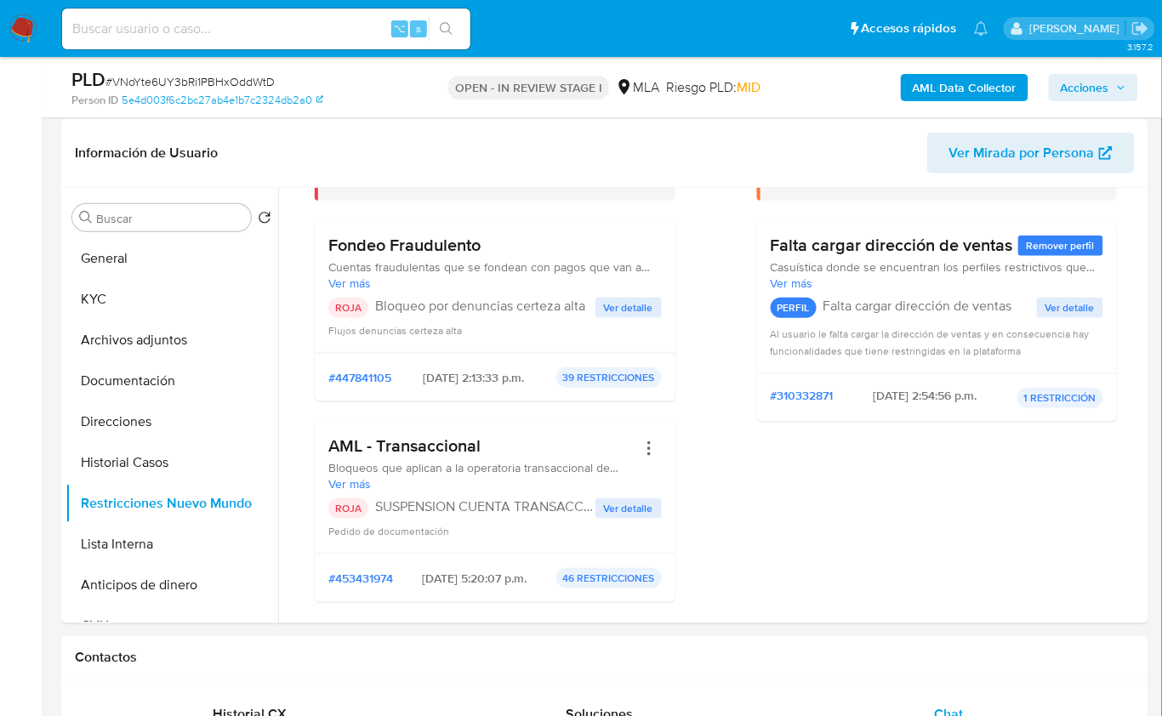
click at [947, 85] on b "AML Data Collector" at bounding box center [965, 87] width 104 height 27
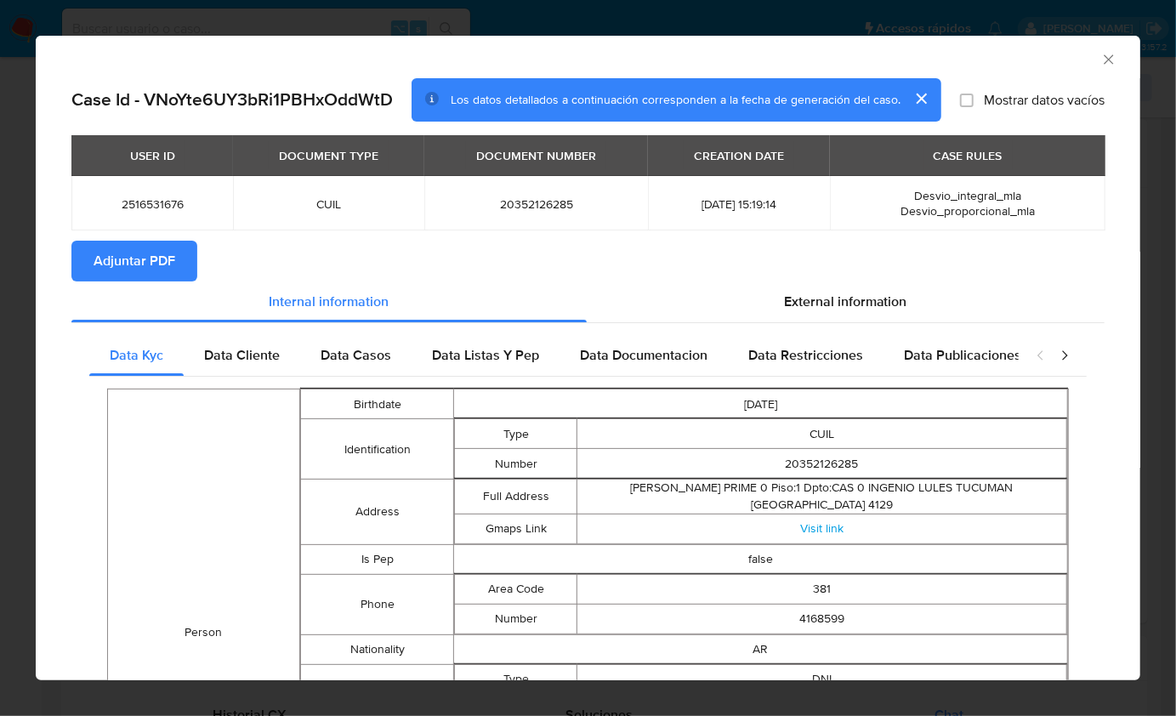
click at [185, 257] on button "Adjuntar PDF" at bounding box center [134, 261] width 126 height 41
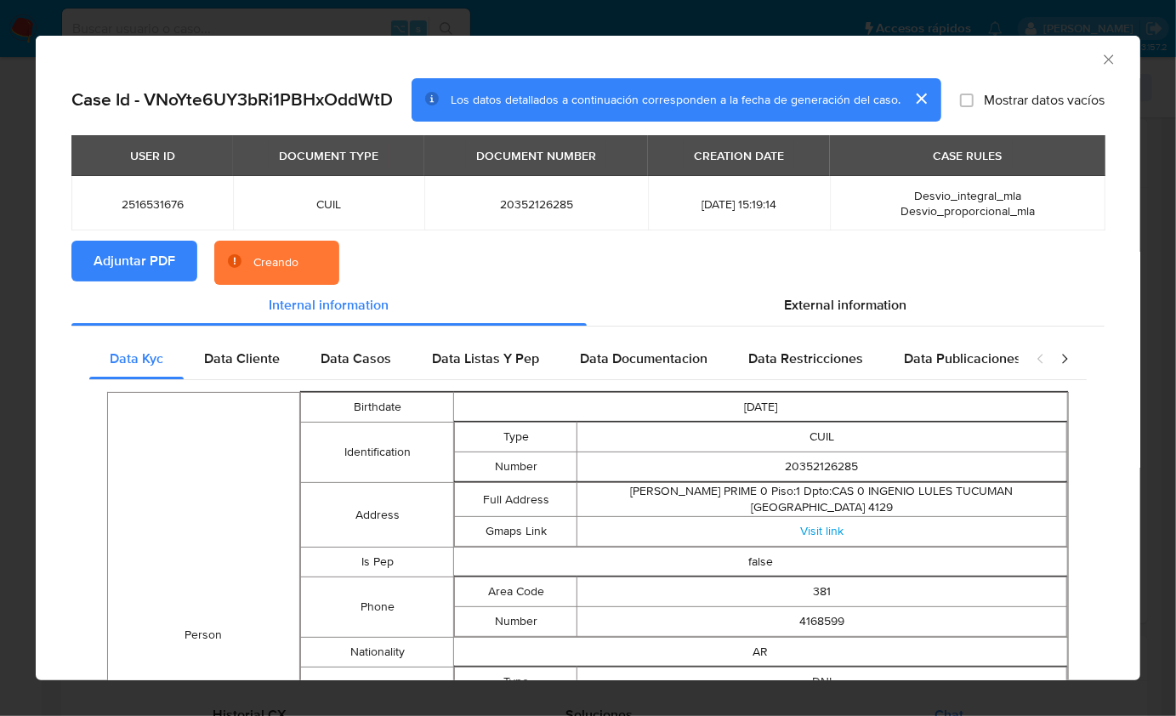
click at [688, 258] on section "Adjuntar PDF Creando" at bounding box center [588, 263] width 1034 height 44
click at [1067, 62] on div "AML Data Collector" at bounding box center [574, 57] width 1053 height 19
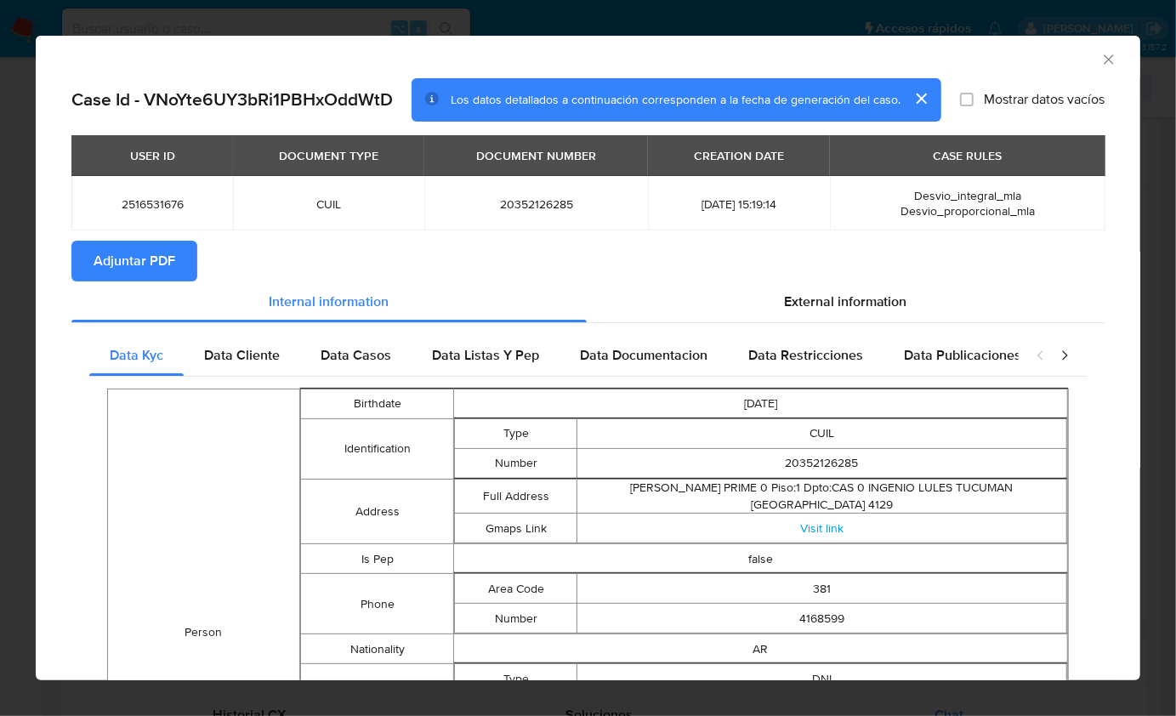
click at [1101, 60] on icon "Cerrar ventana" at bounding box center [1109, 59] width 17 height 17
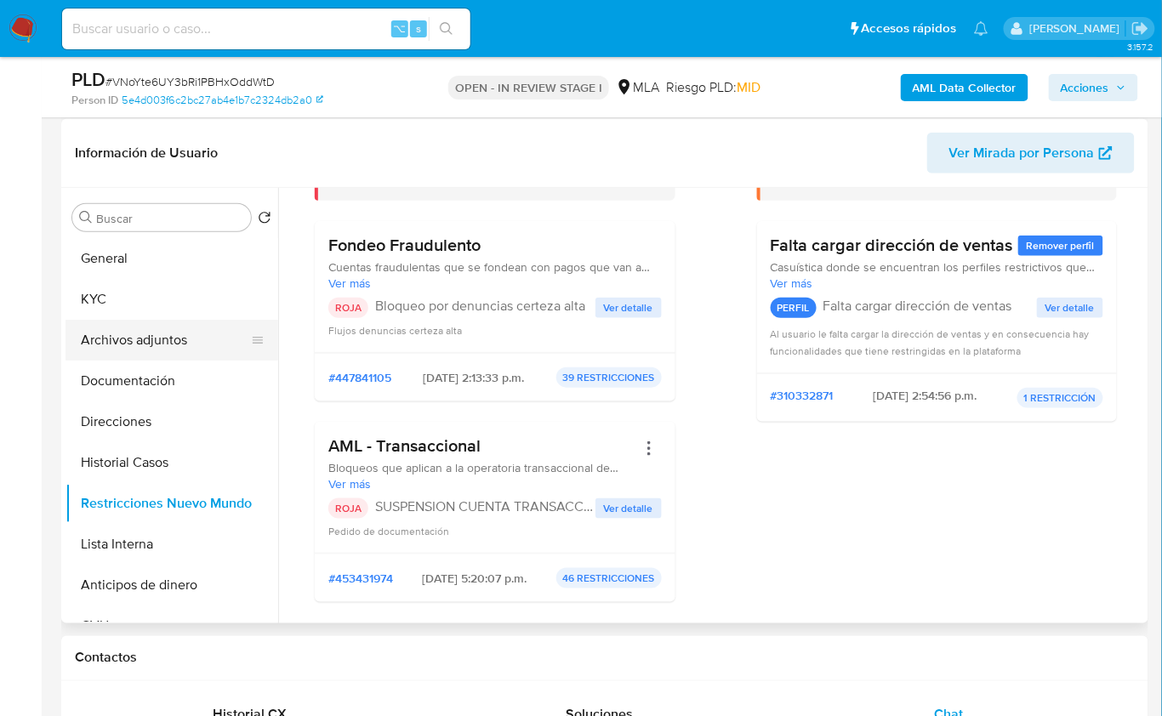
click at [142, 345] on button "Archivos adjuntos" at bounding box center [165, 340] width 199 height 41
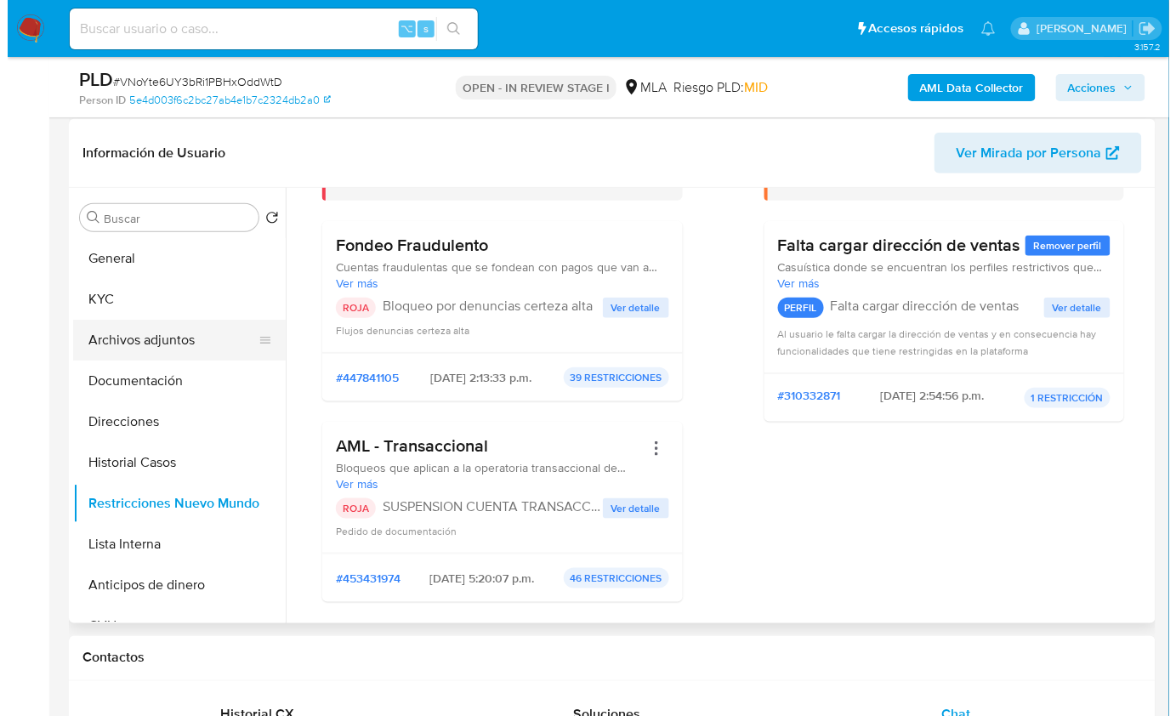
scroll to position [0, 0]
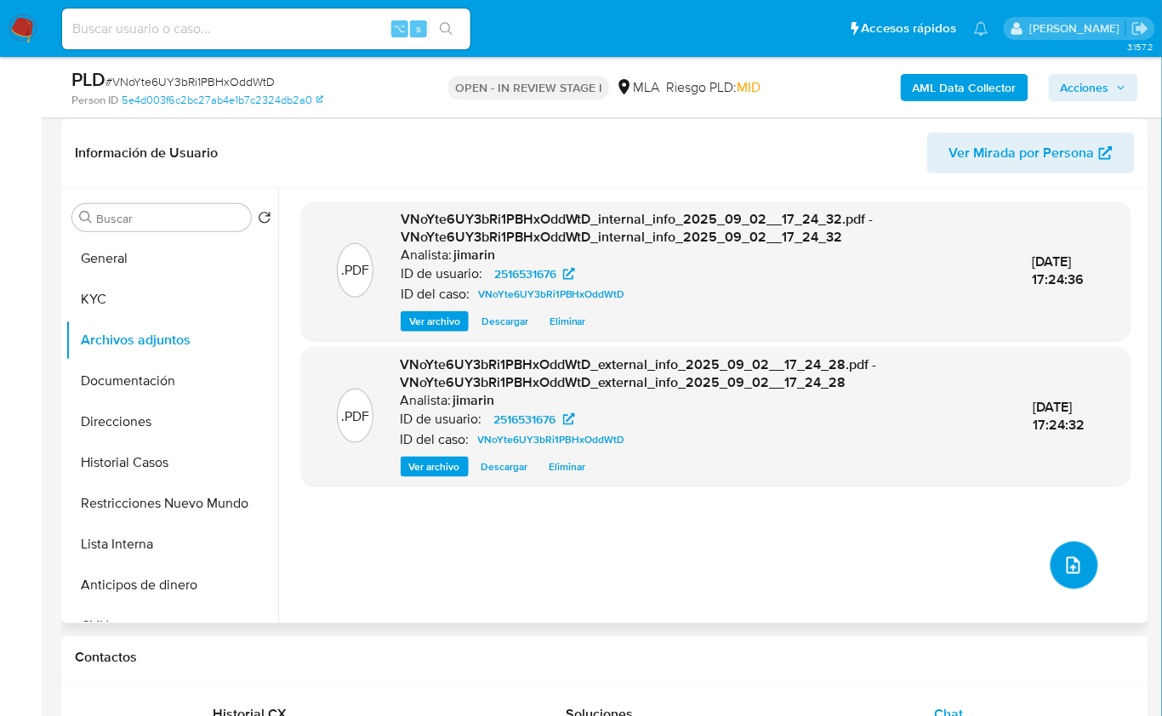
click at [1052, 550] on button "upload-file" at bounding box center [1075, 566] width 48 height 48
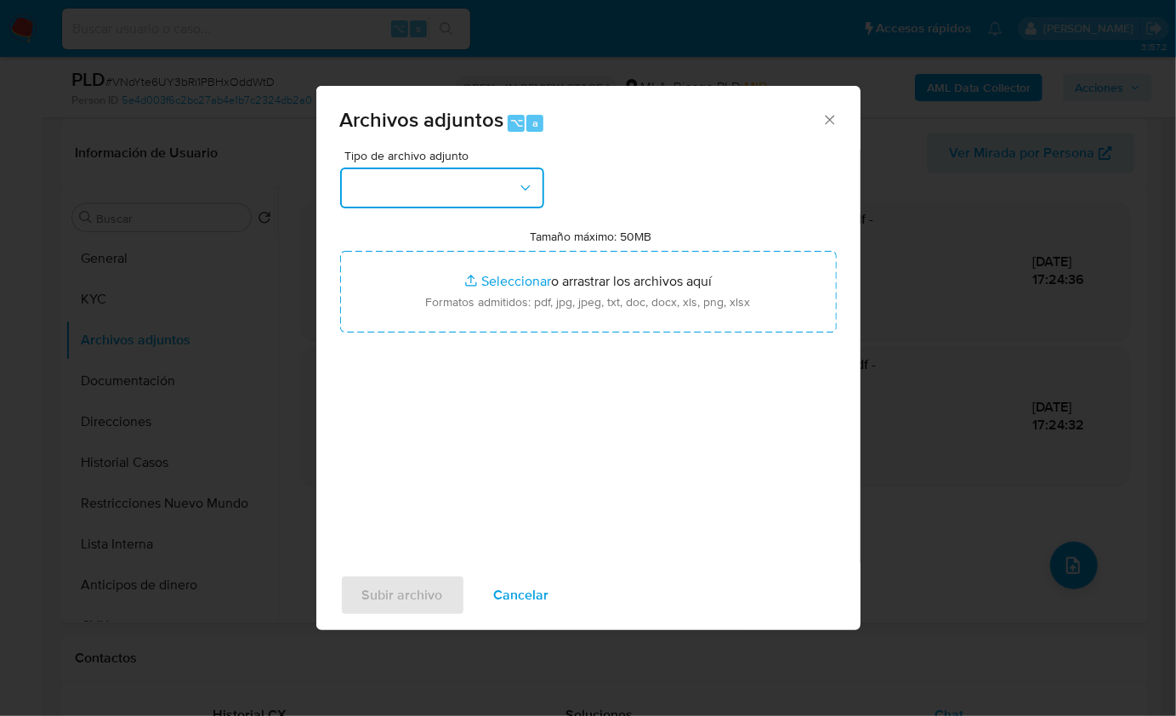
click at [425, 195] on button "button" at bounding box center [442, 188] width 204 height 41
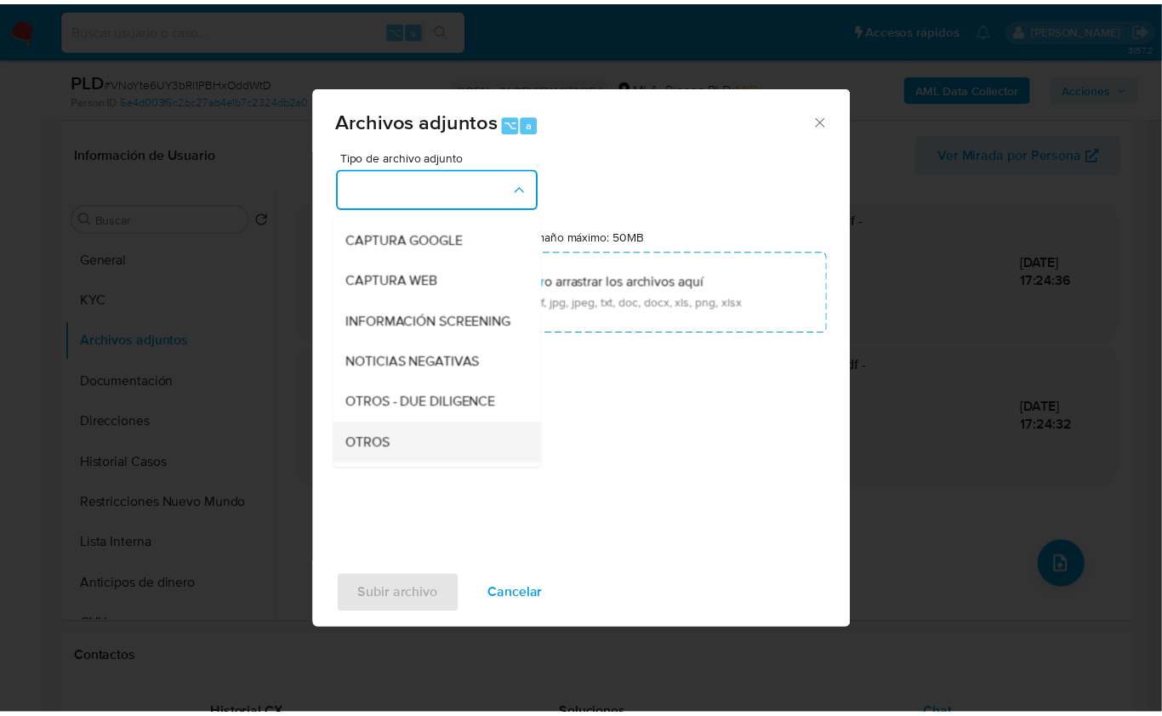
scroll to position [228, 0]
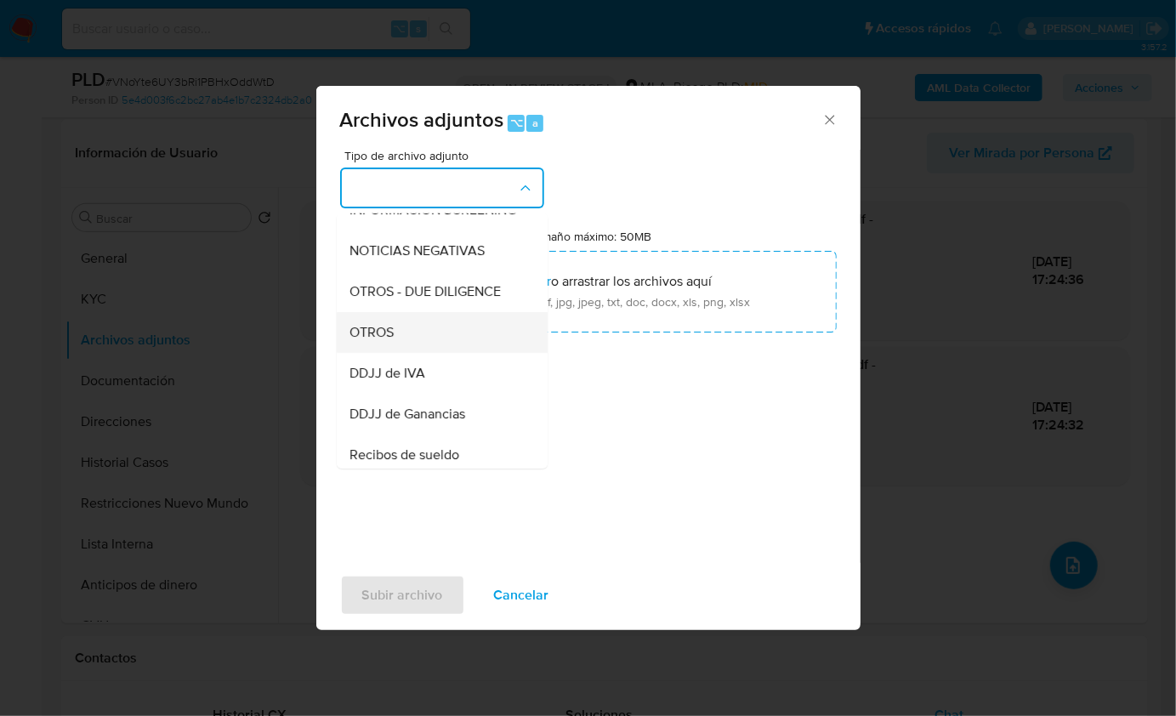
click at [413, 352] on div "OTROS" at bounding box center [437, 331] width 174 height 41
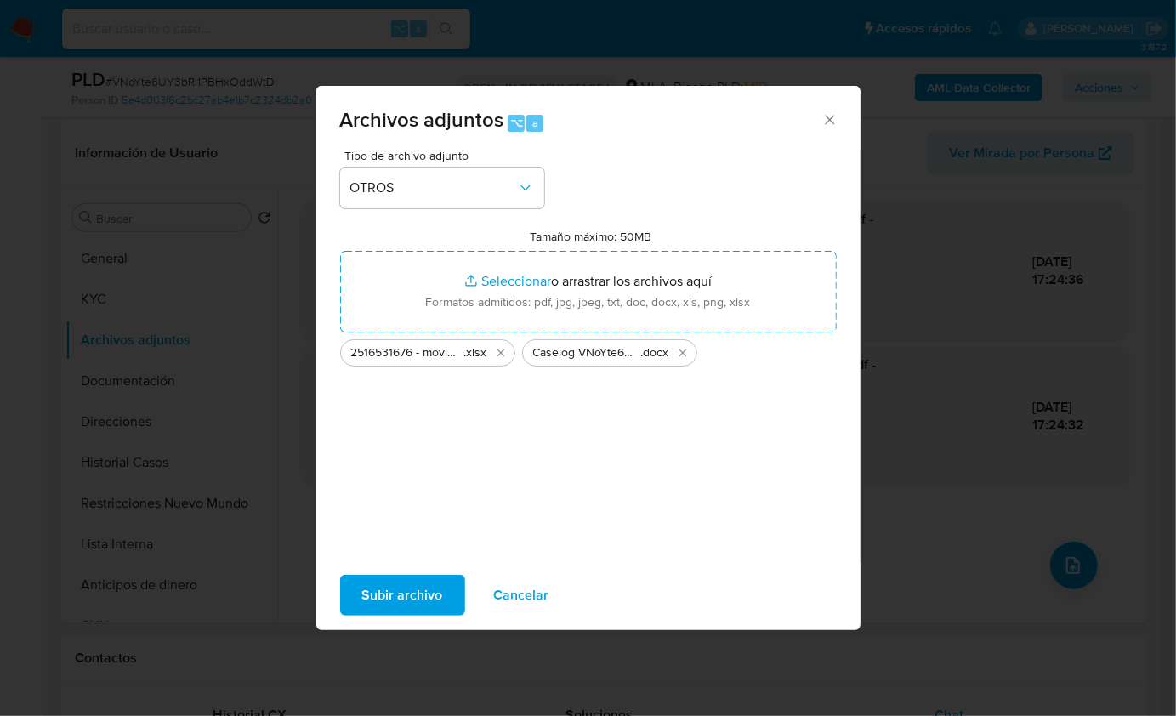
click at [413, 579] on span "Subir archivo" at bounding box center [402, 595] width 81 height 37
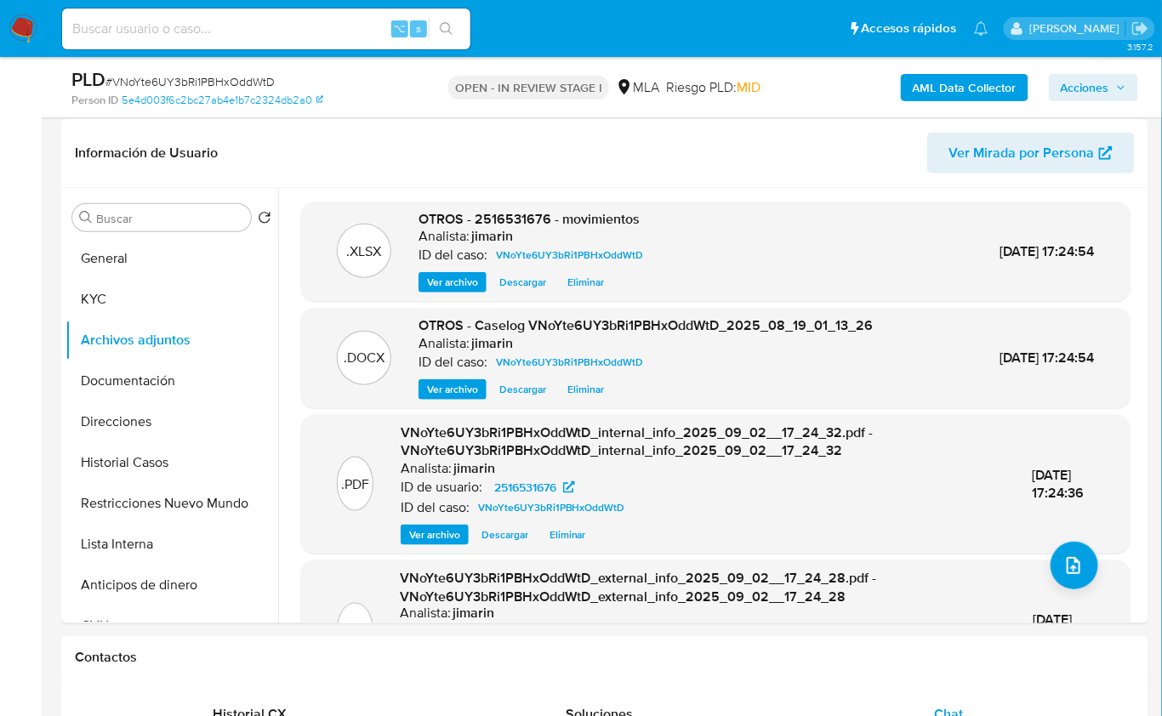
click at [1074, 89] on span "Acciones" at bounding box center [1085, 87] width 48 height 27
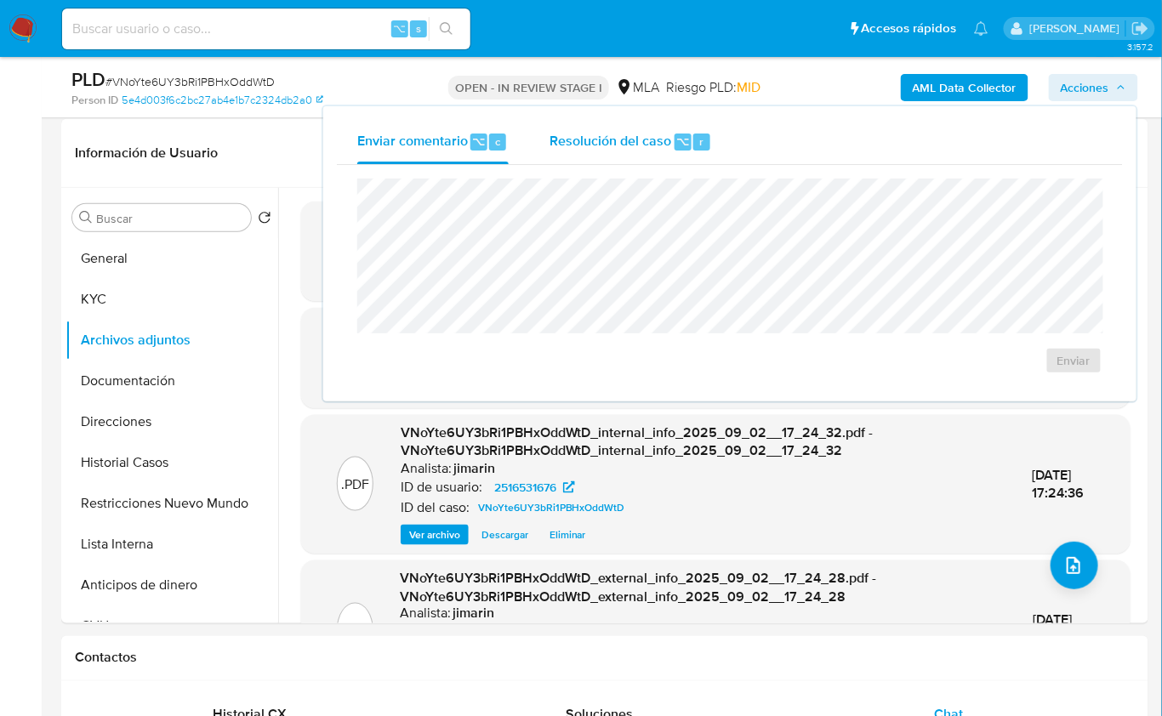
click at [652, 135] on span "Resolución del caso" at bounding box center [611, 141] width 122 height 20
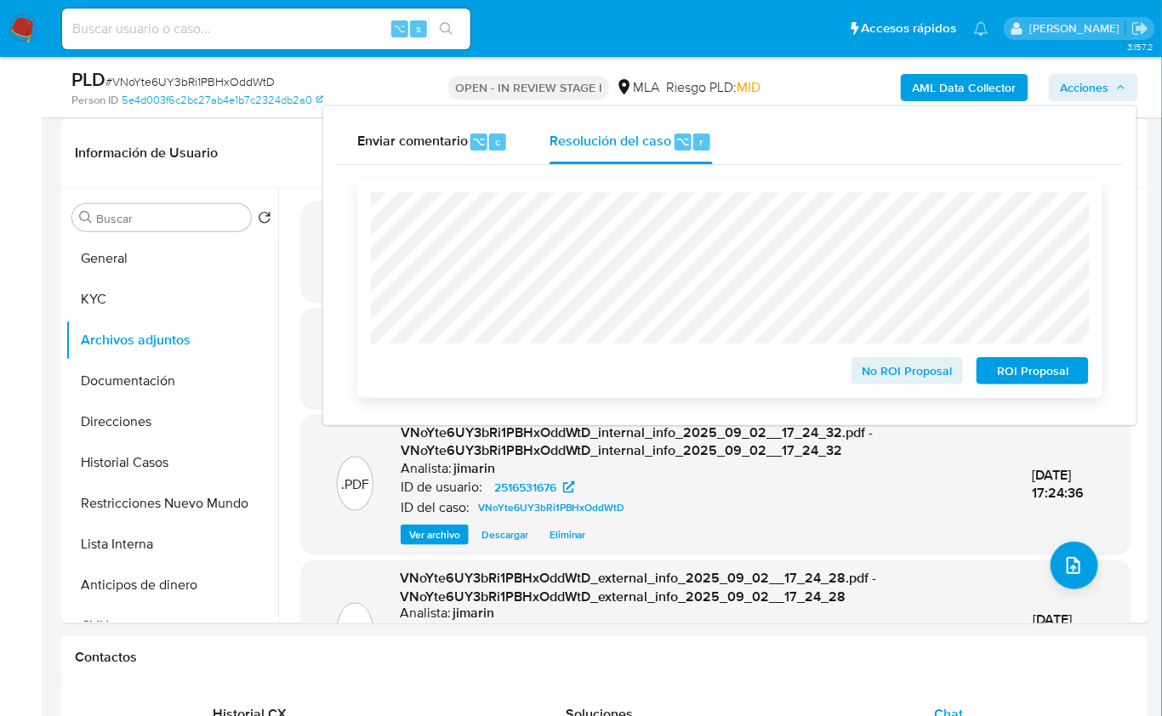
click at [1011, 367] on span "ROI Proposal" at bounding box center [1032, 371] width 88 height 24
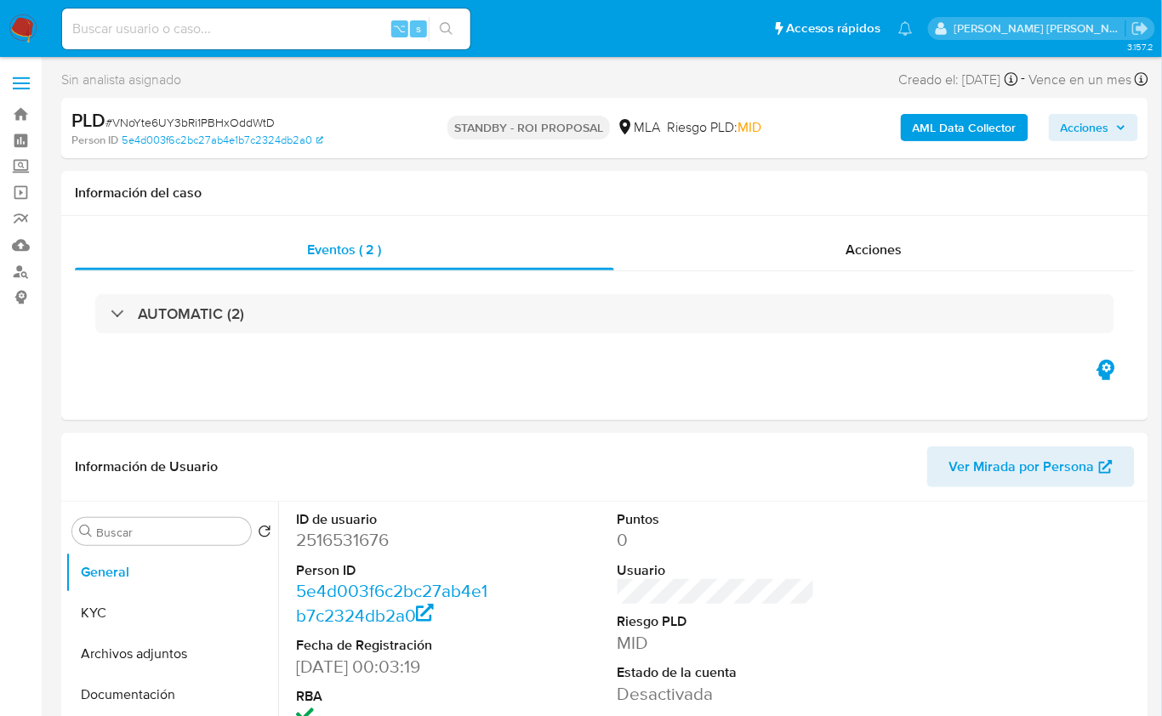
select select "10"
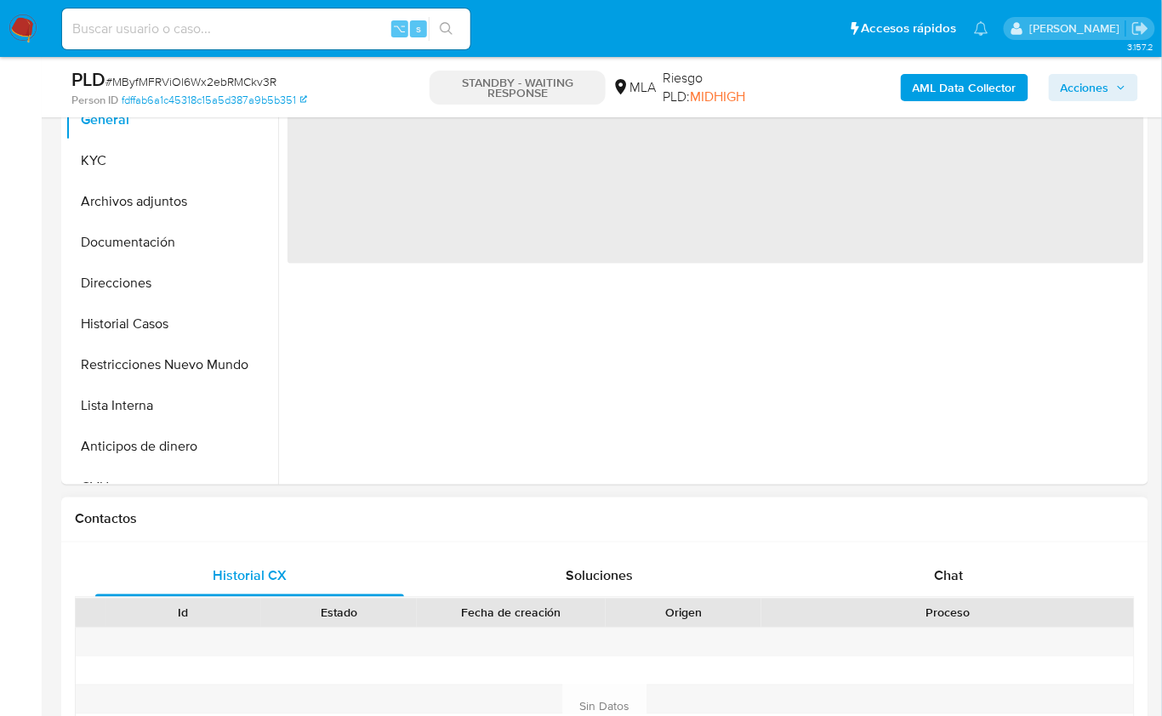
scroll to position [438, 0]
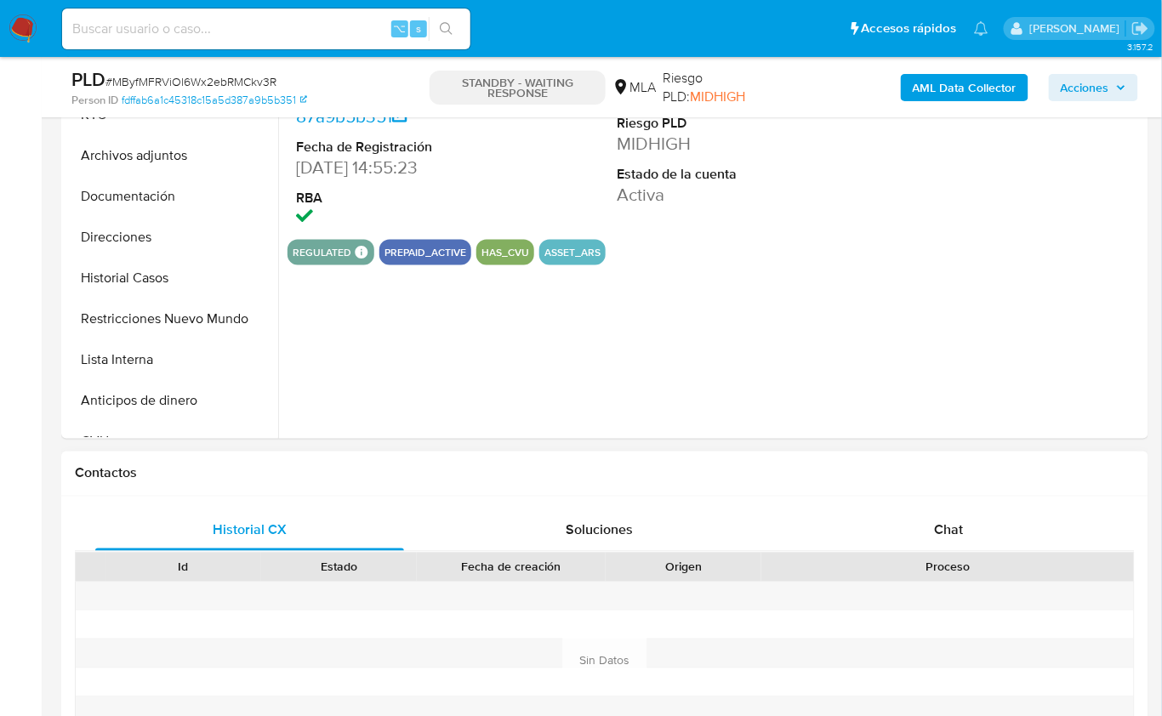
click at [920, 493] on div "Contactos" at bounding box center [604, 474] width 1087 height 45
click at [947, 527] on span "Chat" at bounding box center [949, 531] width 29 height 20
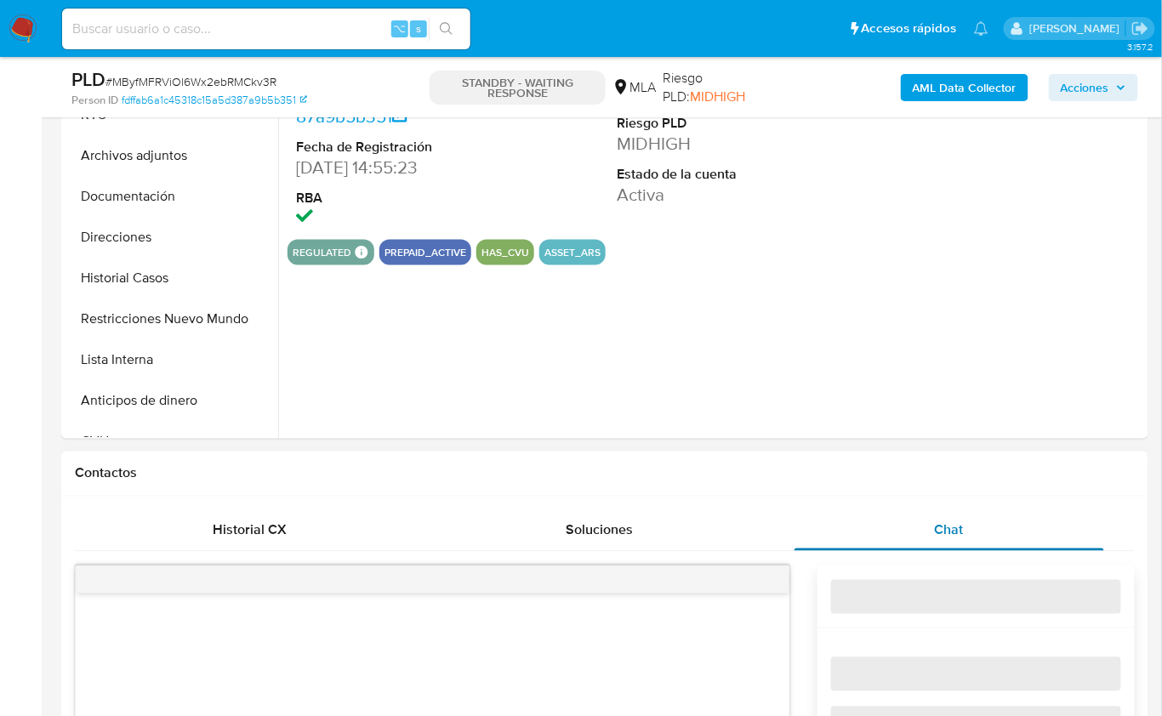
select select "10"
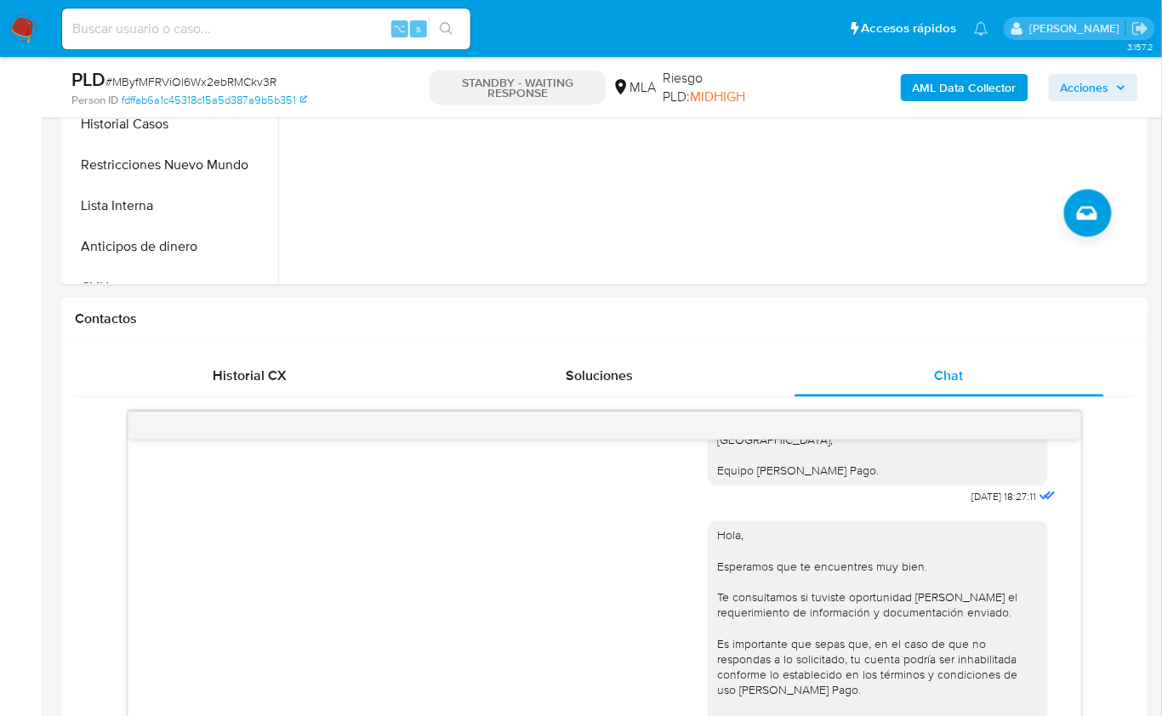
scroll to position [520, 0]
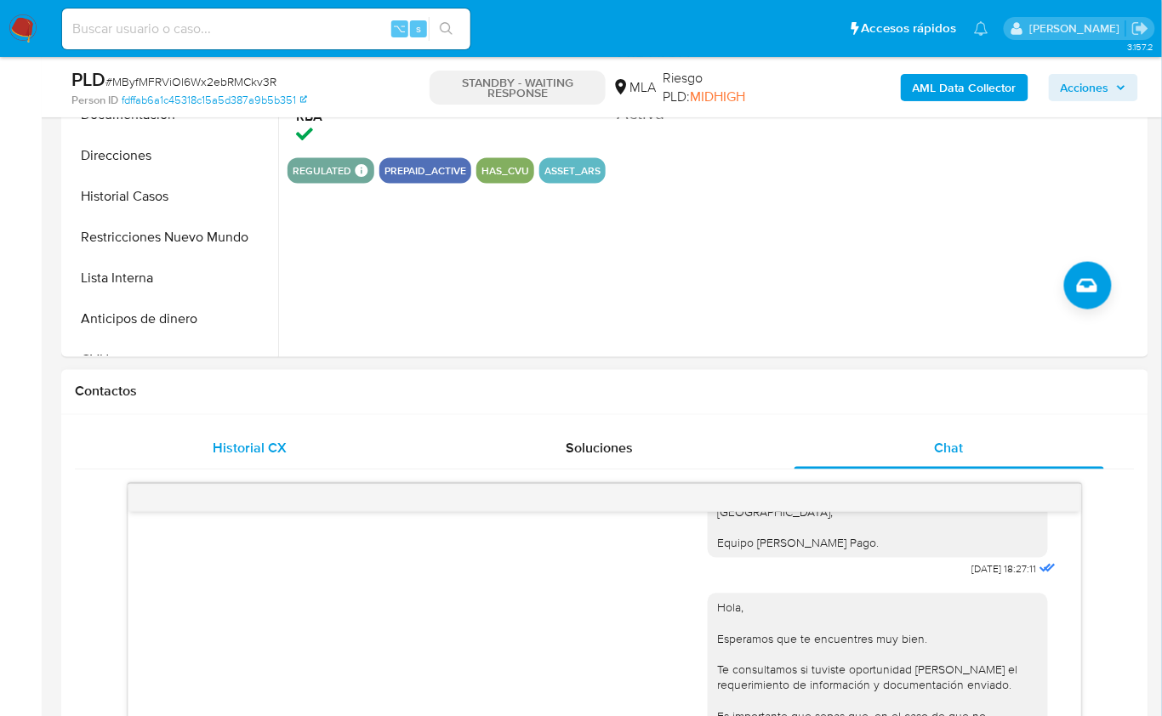
click at [328, 447] on div "Historial CX" at bounding box center [249, 449] width 309 height 41
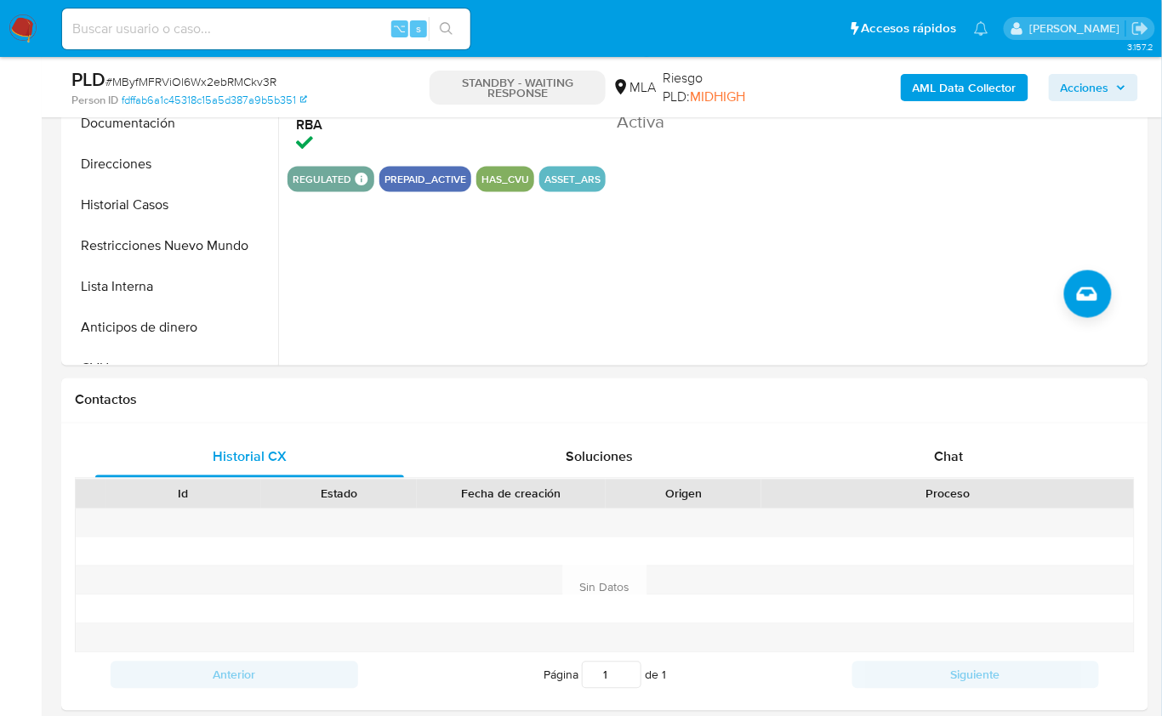
scroll to position [506, 0]
